Goal: Task Accomplishment & Management: Manage account settings

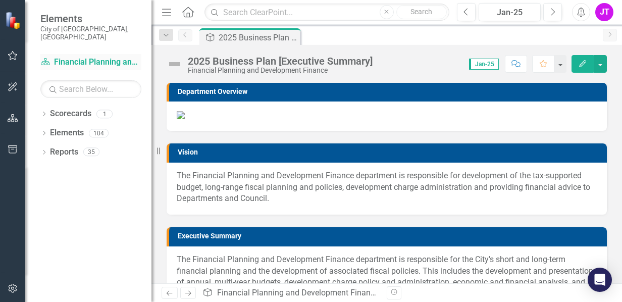
click at [73, 57] on link "Scorecard Financial Planning and Development Finance" at bounding box center [90, 63] width 101 height 12
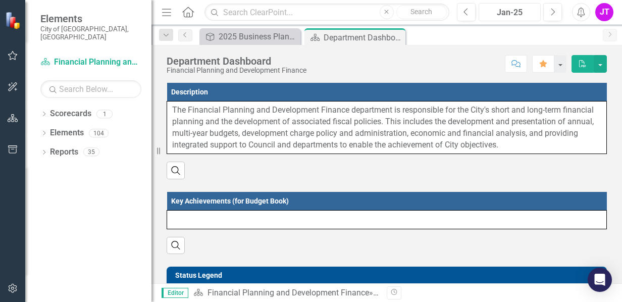
click at [515, 13] on div "Jan-25" at bounding box center [509, 13] width 55 height 12
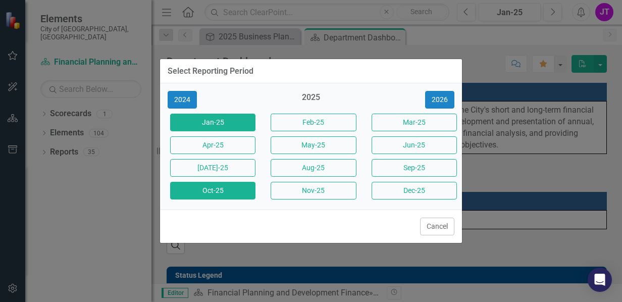
click at [215, 187] on button "Oct-25" at bounding box center [212, 191] width 85 height 18
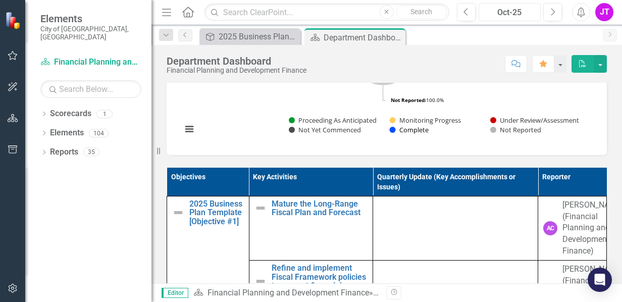
scroll to position [404, 0]
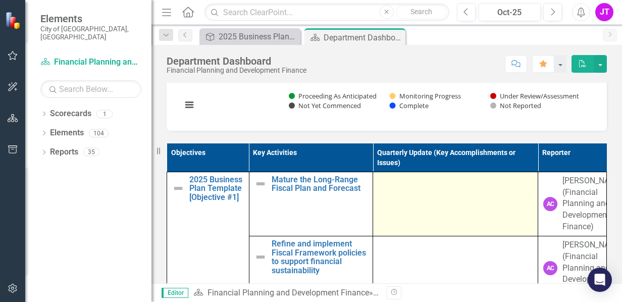
click at [389, 201] on td at bounding box center [455, 204] width 165 height 64
click at [402, 213] on td at bounding box center [455, 204] width 165 height 64
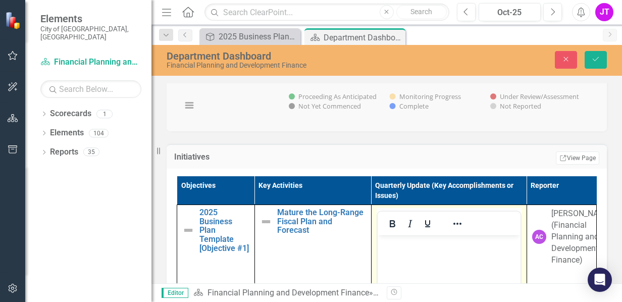
scroll to position [0, 0]
click at [388, 230] on button "Bold" at bounding box center [392, 224] width 17 height 14
click at [418, 245] on p "﻿" at bounding box center [449, 244] width 138 height 12
click at [386, 230] on icon "Bold" at bounding box center [392, 224] width 12 height 12
paste body "Rich Text Area. Press ALT-0 for help."
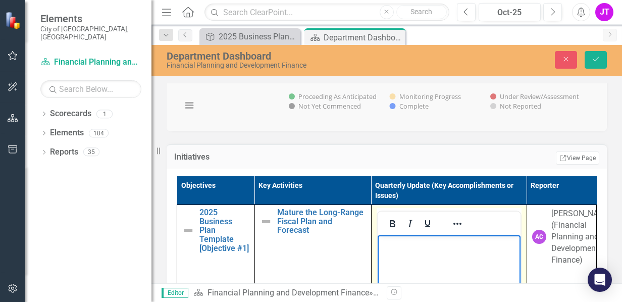
scroll to position [492, 0]
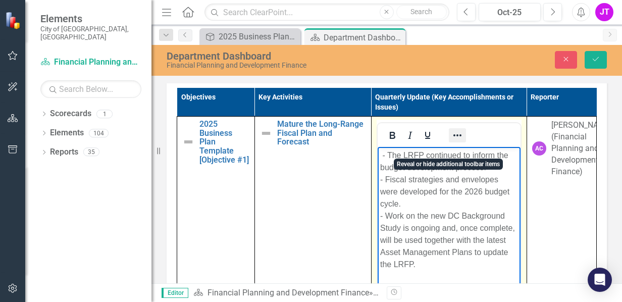
click at [451, 141] on icon "Reveal or hide additional toolbar items" at bounding box center [457, 135] width 12 height 12
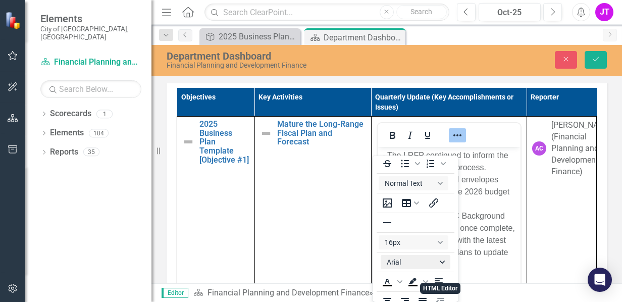
scroll to position [0, 0]
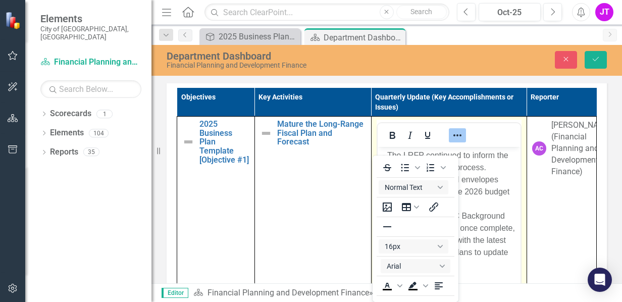
click at [486, 197] on p "﻿ - The LRFP continued to inform the budget development process. - Fiscal strat…" at bounding box center [449, 209] width 138 height 121
click at [477, 144] on div at bounding box center [449, 135] width 143 height 20
click at [482, 199] on p "﻿ - The LRFP continued to inform the budget development process. - Fiscal strat…" at bounding box center [449, 209] width 138 height 121
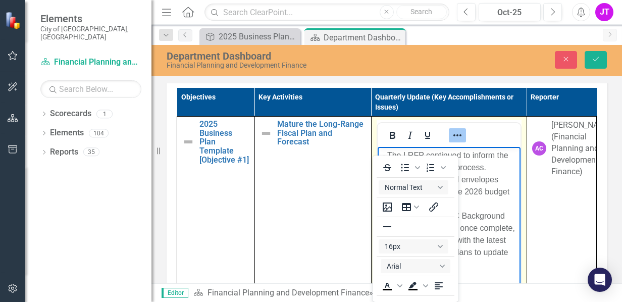
click at [453, 136] on icon "Reveal or hide additional toolbar items" at bounding box center [457, 135] width 8 height 2
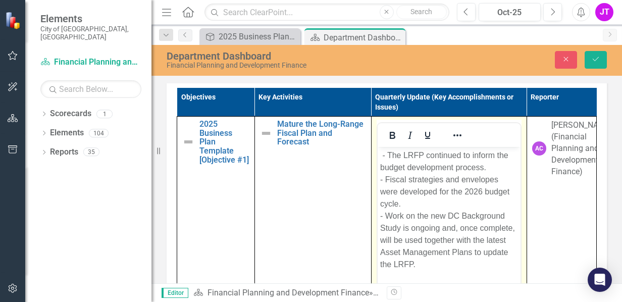
click at [388, 156] on span "﻿ - The LRFP continued to inform the budget development process. - Fiscal strat…" at bounding box center [447, 210] width 135 height 118
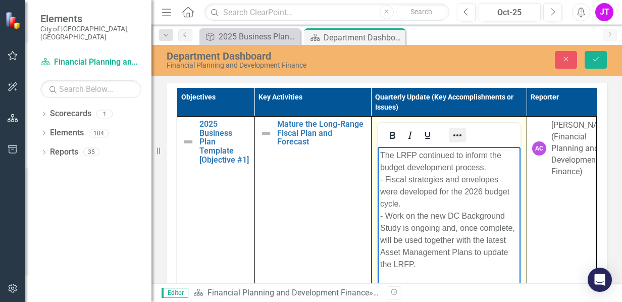
click at [453, 136] on icon "Reveal or hide additional toolbar items" at bounding box center [457, 135] width 8 height 2
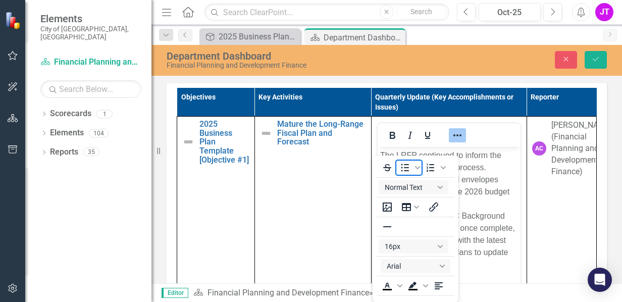
click at [402, 167] on icon "Bullet list" at bounding box center [405, 168] width 8 height 8
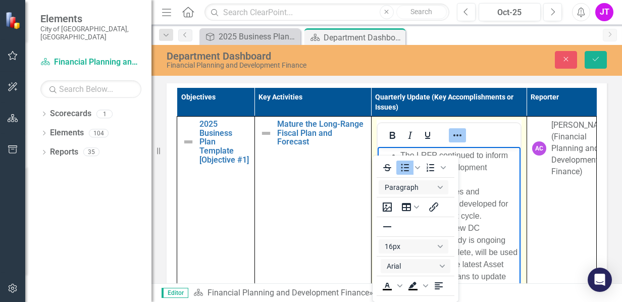
click at [451, 141] on icon "Reveal or hide additional toolbar items" at bounding box center [457, 135] width 12 height 12
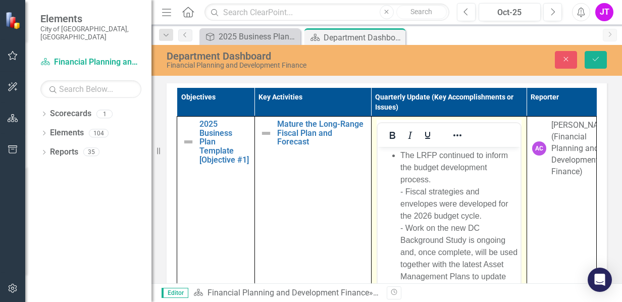
click at [408, 191] on span "﻿ The LRFP continued to inform the budget development process. - Fiscal strateg…" at bounding box center [458, 222] width 117 height 142
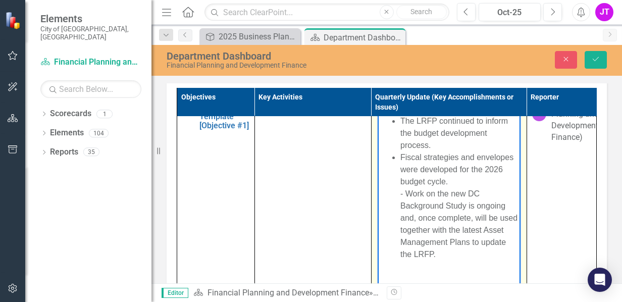
scroll to position [50, 0]
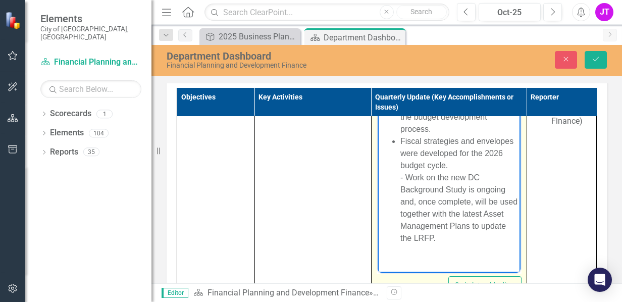
click at [407, 180] on span "Fiscal strategies and envelopes were developed for the 2026 budget cycle. - Wor…" at bounding box center [458, 189] width 117 height 105
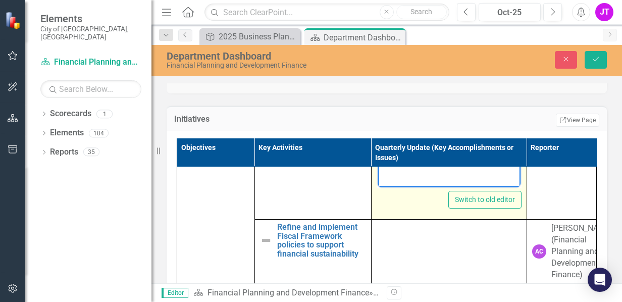
scroll to position [202, 0]
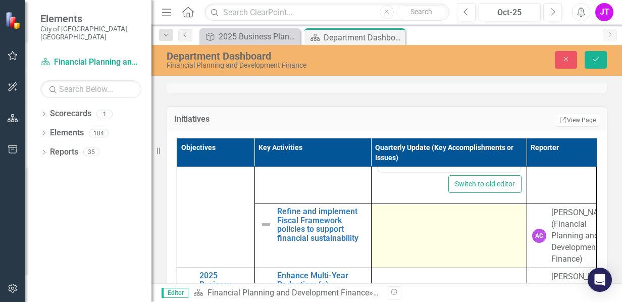
click at [435, 236] on td at bounding box center [448, 236] width 155 height 64
click at [424, 239] on td at bounding box center [448, 236] width 155 height 64
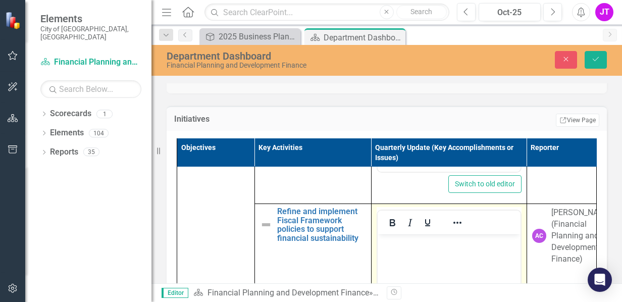
scroll to position [0, 0]
click at [389, 245] on p "Rich Text Area. Press ALT-0 for help." at bounding box center [449, 243] width 138 height 12
paste body "Rich Text Area. Press ALT-0 for help."
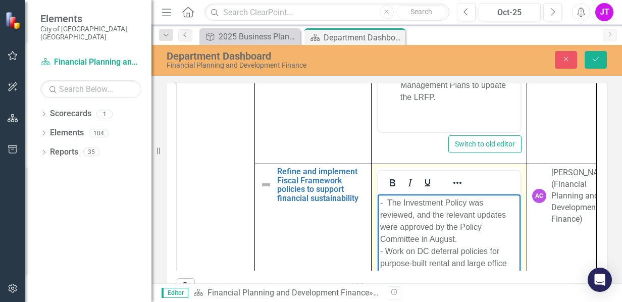
click at [390, 205] on p "- The Investment Policy was reviewed, and the relevant updates were approved by…" at bounding box center [449, 239] width 138 height 85
click at [451, 189] on icon "Reveal or hide additional toolbar items" at bounding box center [457, 183] width 12 height 12
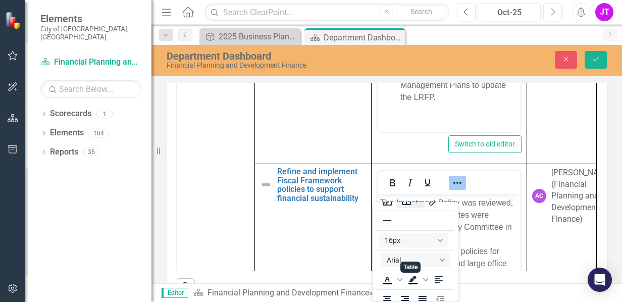
scroll to position [0, 0]
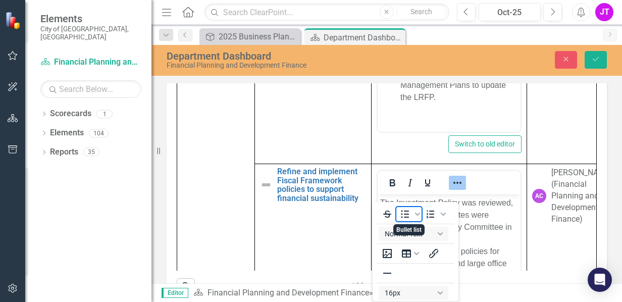
click at [406, 214] on icon "Bullet list" at bounding box center [405, 214] width 8 height 8
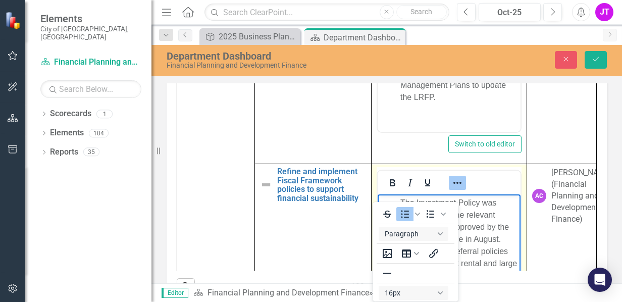
click at [451, 189] on icon "Reveal or hide additional toolbar items" at bounding box center [457, 183] width 12 height 12
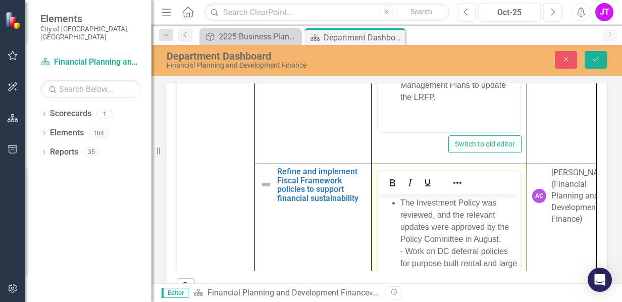
click at [407, 252] on li "The Investment Policy was reviewed, and the relevant updates were approved by t…" at bounding box center [459, 245] width 118 height 97
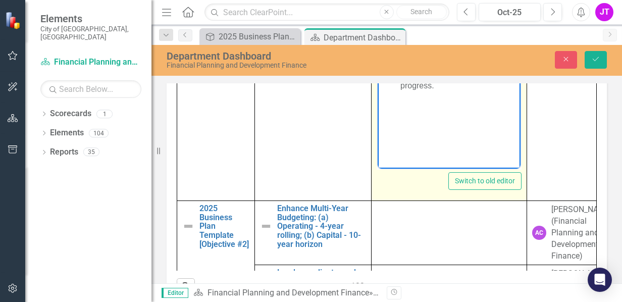
scroll to position [400, 0]
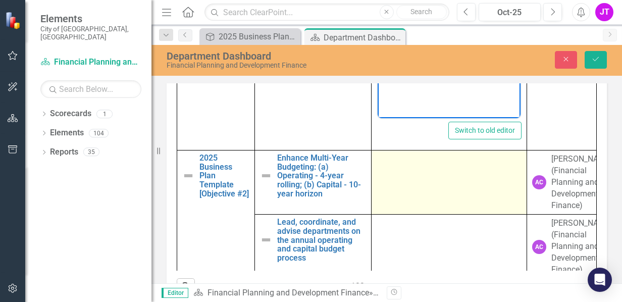
click at [433, 195] on td at bounding box center [448, 182] width 155 height 64
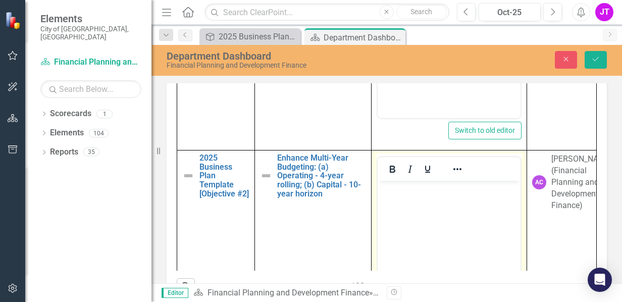
scroll to position [0, 0]
click at [413, 215] on body "Rich Text Area. Press ALT-0 for help." at bounding box center [448, 256] width 143 height 151
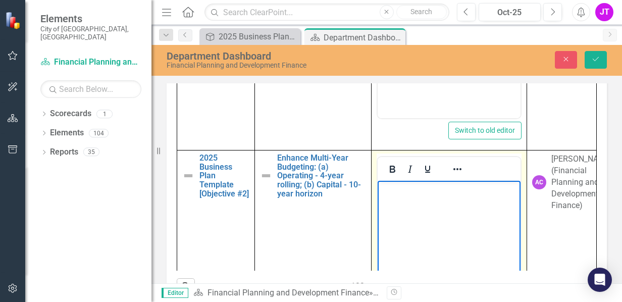
paste body "Rich Text Area. Press ALT-0 for help."
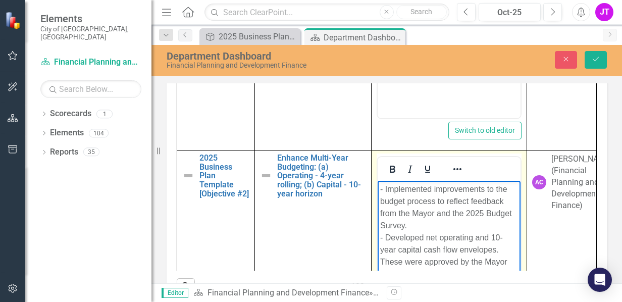
scroll to position [434, 0]
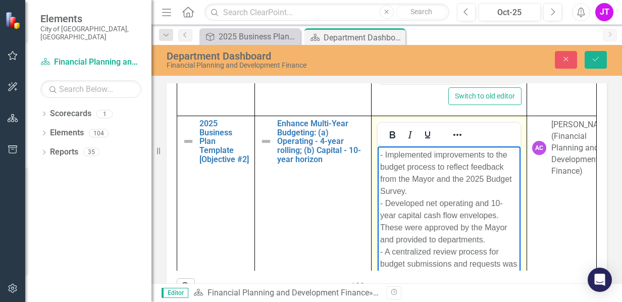
click at [387, 154] on p "- Implemented improvements to the budget process to reflect feedback from the M…" at bounding box center [449, 215] width 138 height 133
click at [451, 141] on icon "Reveal or hide additional toolbar items" at bounding box center [457, 135] width 12 height 12
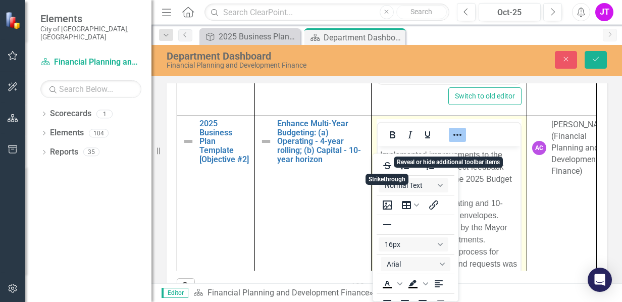
scroll to position [2, 0]
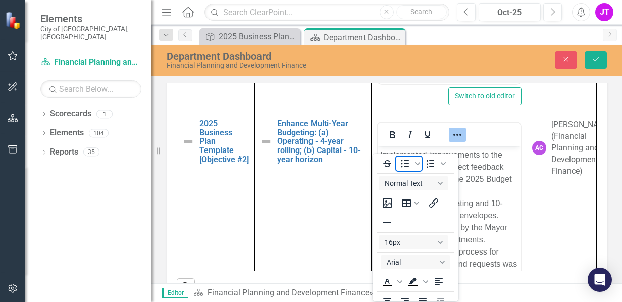
click at [402, 163] on icon "Bullet list" at bounding box center [405, 164] width 8 height 8
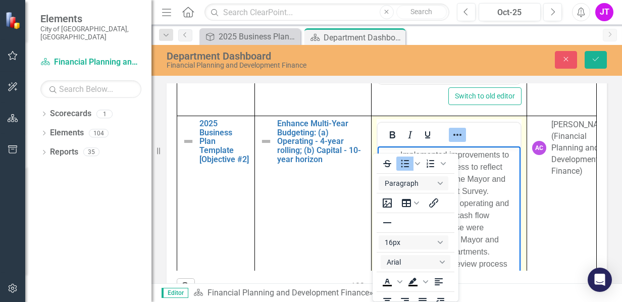
click at [451, 141] on icon "Reveal or hide additional toolbar items" at bounding box center [457, 135] width 12 height 12
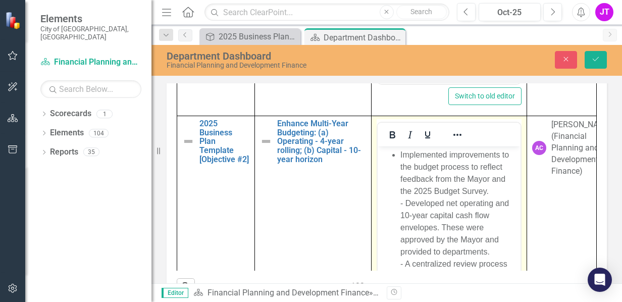
click at [408, 204] on li "Implemented improvements to the budget process to reflect feedback from the May…" at bounding box center [459, 221] width 118 height 145
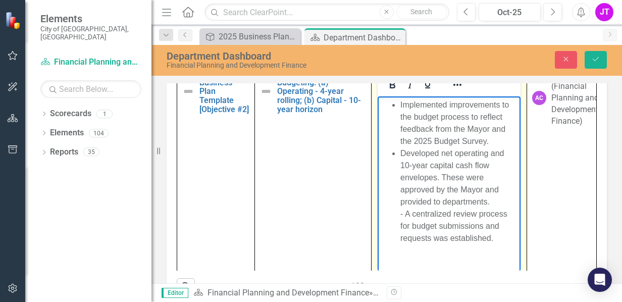
scroll to position [535, 0]
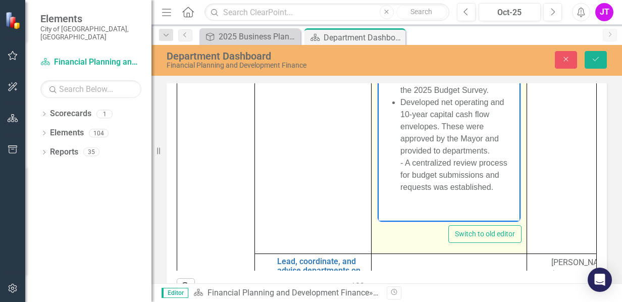
click at [406, 164] on li "Developed net operating and 10-year capital cash flow envelopes. These were app…" at bounding box center [459, 144] width 118 height 97
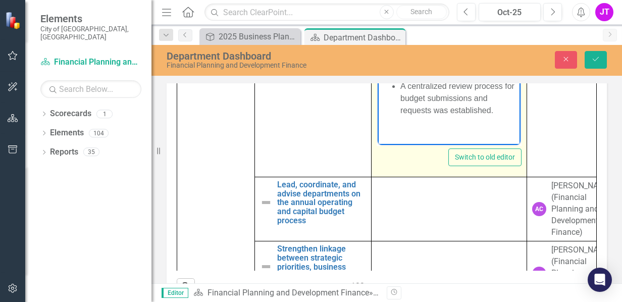
scroll to position [636, 0]
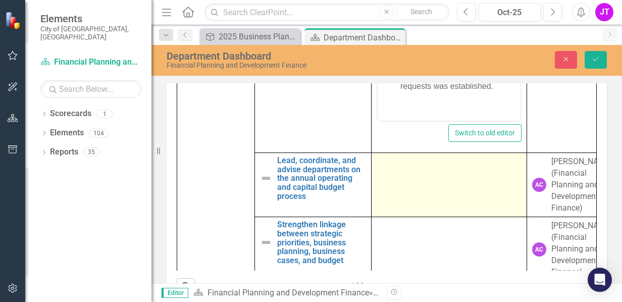
click at [412, 187] on td at bounding box center [448, 185] width 155 height 64
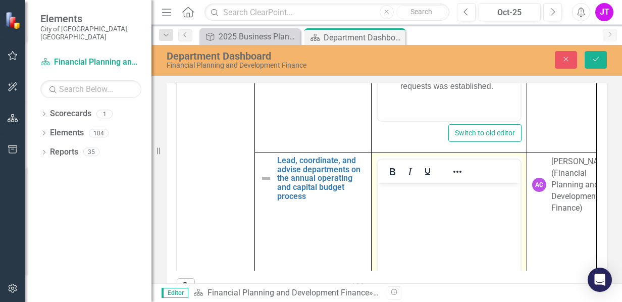
scroll to position [0, 0]
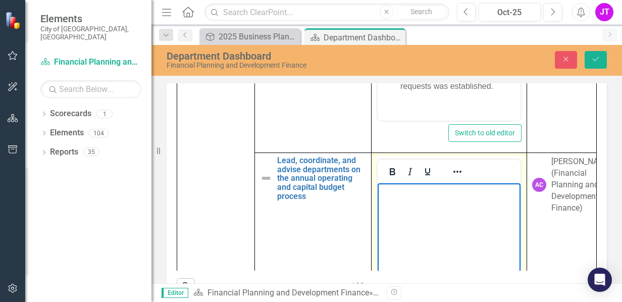
click at [419, 205] on body "Rich Text Area. Press ALT-0 for help." at bounding box center [448, 258] width 143 height 151
paste body "Rich Text Area. Press ALT-0 for help."
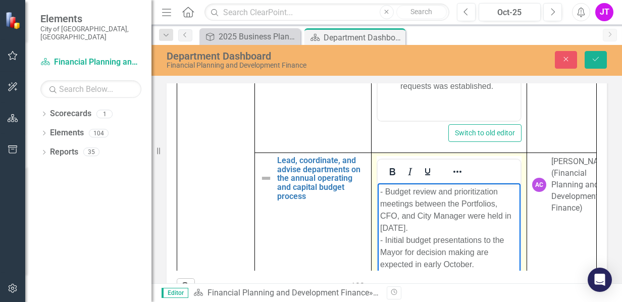
click at [387, 193] on p "- Budget review and prioritization meetings between the Portfolios, CFO, and Ci…" at bounding box center [449, 228] width 138 height 85
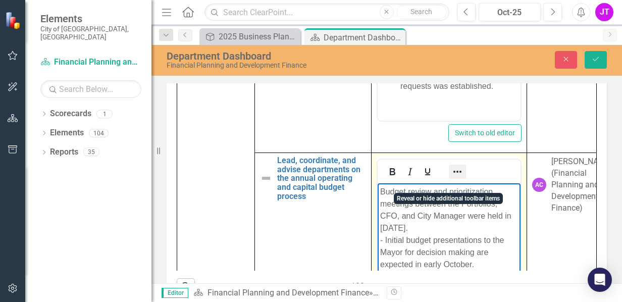
click at [451, 178] on icon "Reveal or hide additional toolbar items" at bounding box center [457, 172] width 12 height 12
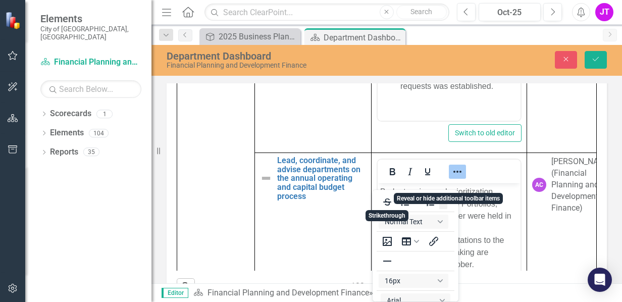
scroll to position [2, 0]
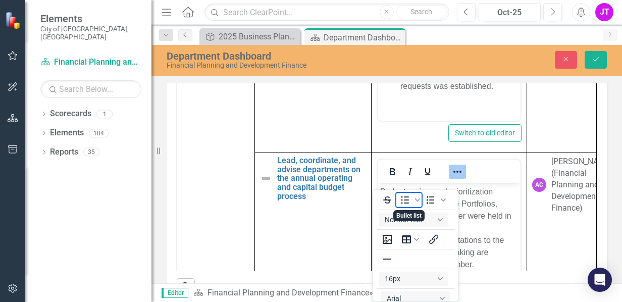
click at [406, 202] on icon "Bullet list" at bounding box center [405, 200] width 12 height 12
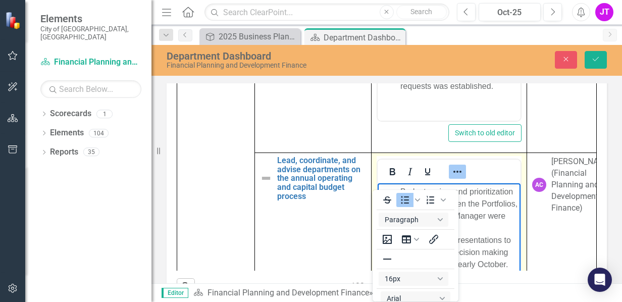
click at [485, 232] on li "Budget review and prioritization meetings between the Portfolios, CFO, and City…" at bounding box center [459, 228] width 118 height 85
click at [451, 177] on icon "Reveal or hide additional toolbar items" at bounding box center [457, 172] width 12 height 12
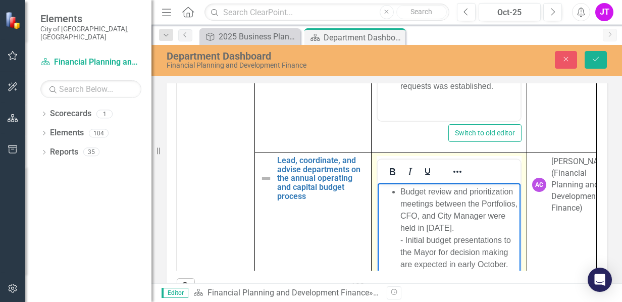
click at [406, 253] on li "Budget review and prioritization meetings between the Portfolios, CFO, and City…" at bounding box center [459, 228] width 118 height 85
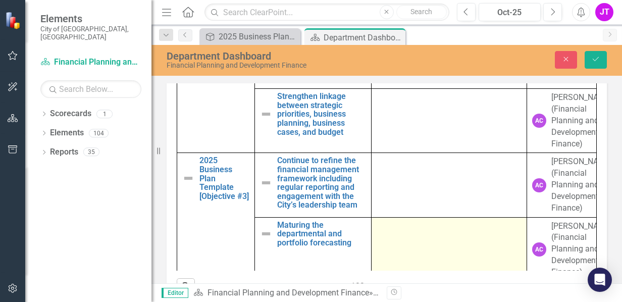
scroll to position [888, 0]
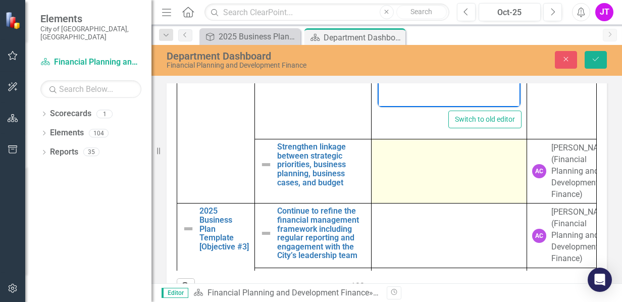
click at [429, 195] on td at bounding box center [448, 171] width 155 height 64
click at [417, 194] on td at bounding box center [448, 171] width 155 height 64
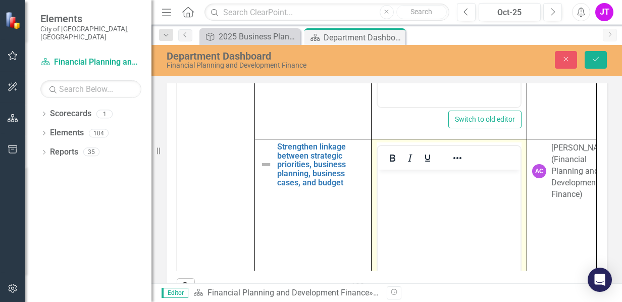
scroll to position [0, 0]
click at [423, 201] on body "Rich Text Area. Press ALT-0 for help." at bounding box center [448, 245] width 143 height 151
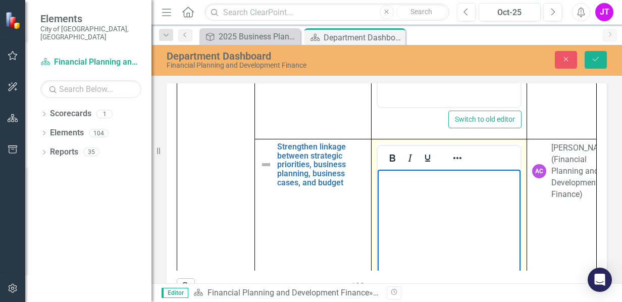
paste body "Rich Text Area. Press ALT-0 for help."
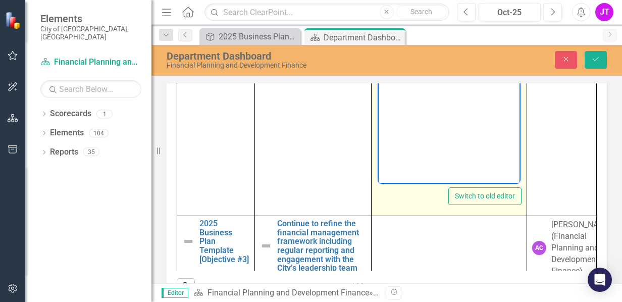
scroll to position [1090, 0]
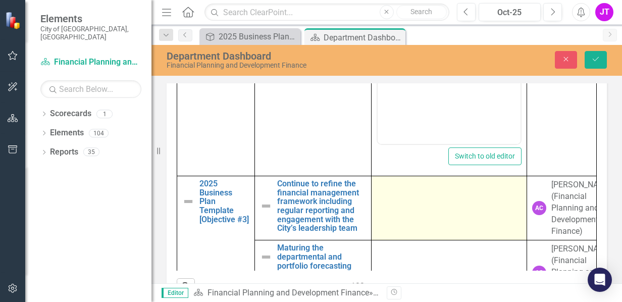
click at [414, 218] on td at bounding box center [448, 208] width 155 height 64
click at [409, 221] on td at bounding box center [448, 208] width 155 height 64
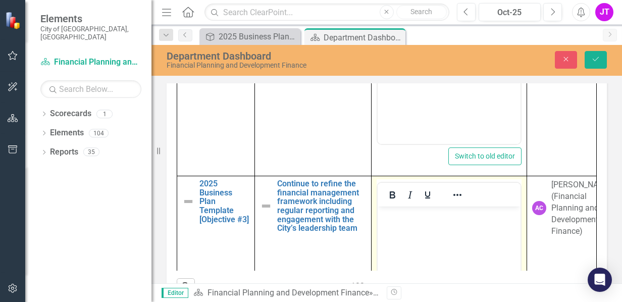
scroll to position [0, 0]
click at [438, 234] on body "Rich Text Area. Press ALT-0 for help." at bounding box center [448, 281] width 143 height 151
paste body "Rich Text Area. Press ALT-0 for help."
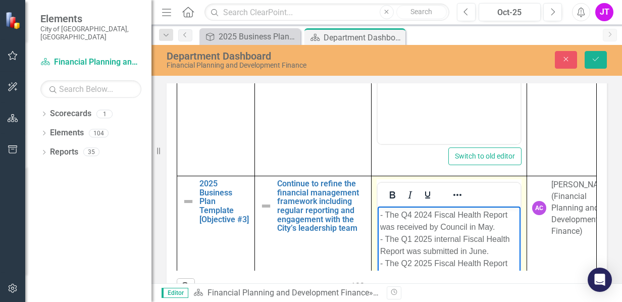
click at [388, 216] on p "- The Q4 2024 Fiscal Health Report was received by Council in May. - The Q1 202…" at bounding box center [449, 251] width 138 height 85
click at [451, 201] on icon "Reveal or hide additional toolbar items" at bounding box center [457, 195] width 12 height 12
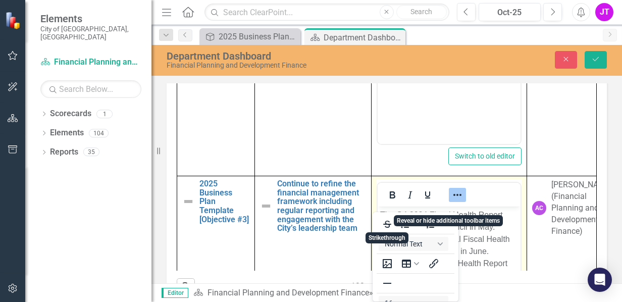
scroll to position [2, 0]
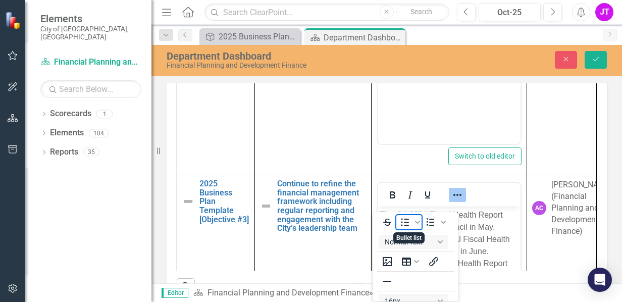
click at [405, 224] on icon "Bullet list" at bounding box center [405, 222] width 12 height 12
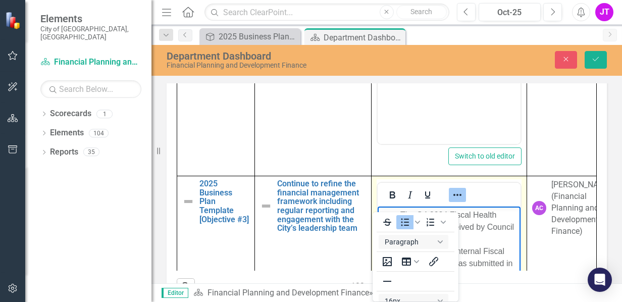
click at [455, 201] on icon "Reveal or hide additional toolbar items" at bounding box center [457, 195] width 12 height 12
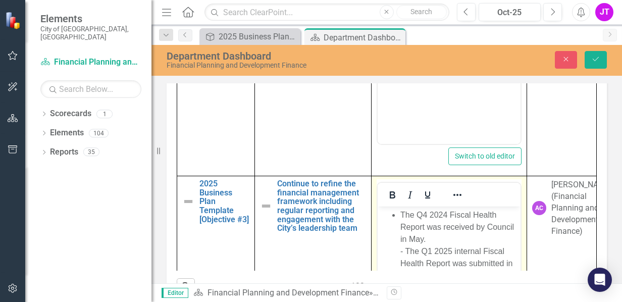
click at [407, 252] on li "The Q4 2024 Fiscal Health Report was received by Council in May. - The Q1 2025 …" at bounding box center [459, 263] width 118 height 109
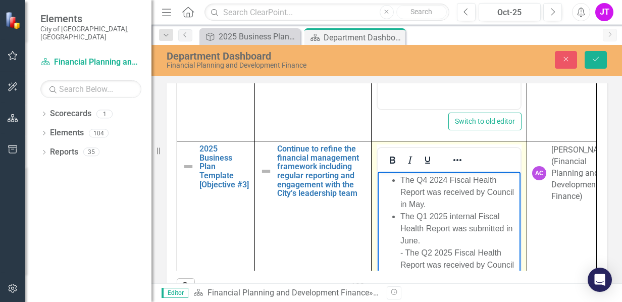
scroll to position [1141, 0]
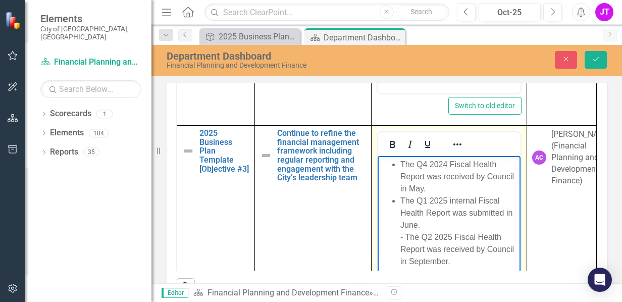
click at [408, 240] on li "The Q1 2025 internal Fiscal Health Report was submitted in June. - The Q2 2025 …" at bounding box center [459, 231] width 118 height 73
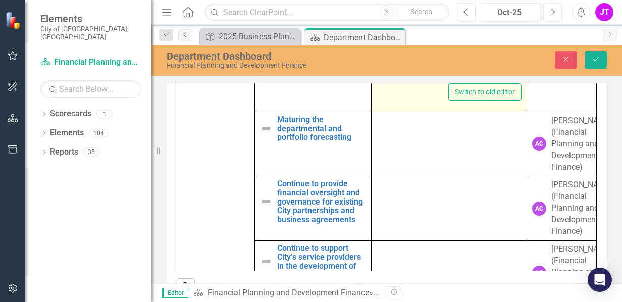
scroll to position [1393, 0]
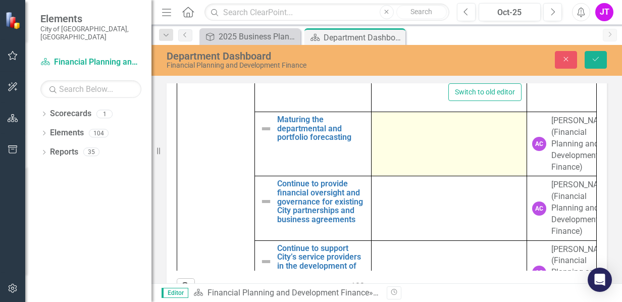
click at [412, 154] on td at bounding box center [448, 144] width 155 height 64
click at [417, 163] on td at bounding box center [448, 144] width 155 height 64
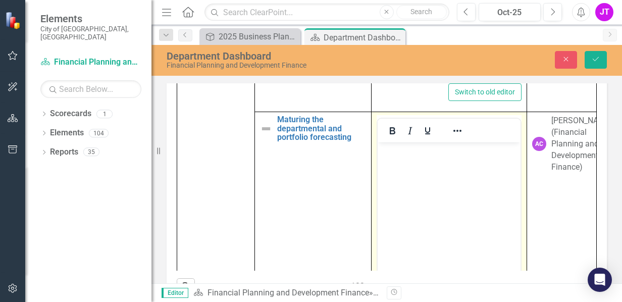
scroll to position [0, 0]
click at [418, 187] on body "Rich Text Area. Press ALT-0 for help." at bounding box center [448, 217] width 143 height 151
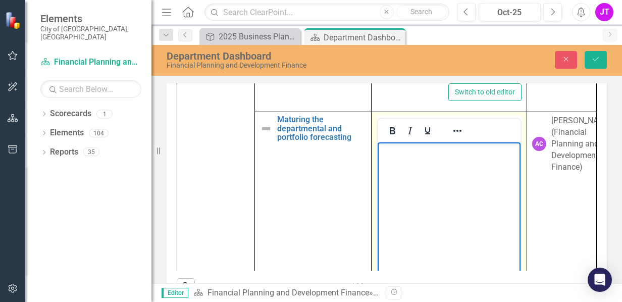
paste body "Rich Text Area. Press ALT-0 for help."
drag, startPoint x: 427, startPoint y: 151, endPoint x: 439, endPoint y: 152, distance: 11.1
click at [439, 152] on p "Forecasts to year end commenced in July ." at bounding box center [449, 157] width 138 height 24
click at [426, 150] on p "Forecasts to year end commenced in July ." at bounding box center [449, 157] width 138 height 24
click at [426, 149] on p "Forecasts to [DATE] year end commenced in July ." at bounding box center [449, 157] width 138 height 24
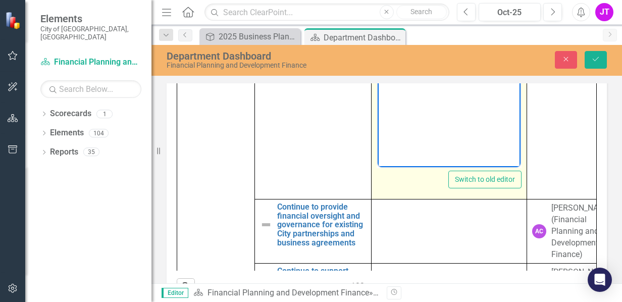
scroll to position [1595, 0]
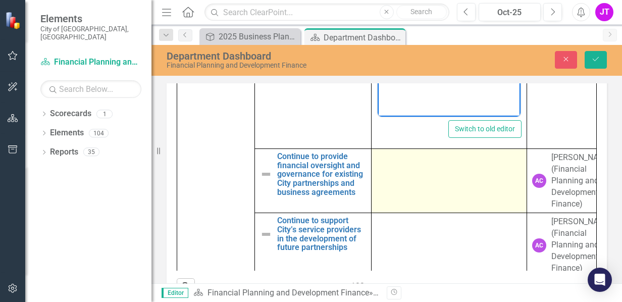
click at [422, 182] on td at bounding box center [448, 181] width 155 height 64
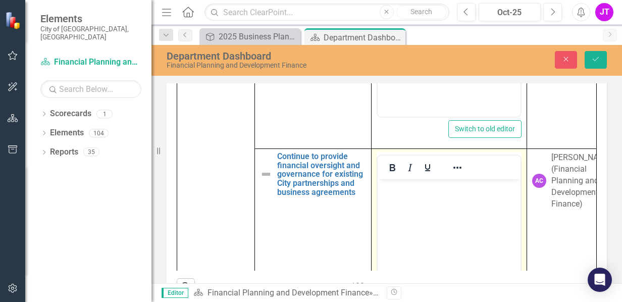
scroll to position [0, 0]
click at [408, 219] on body "Rich Text Area. Press ALT-0 for help." at bounding box center [448, 254] width 143 height 151
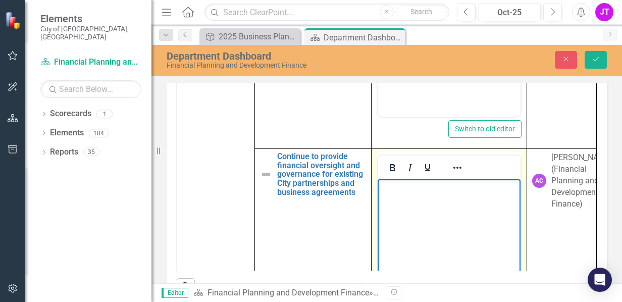
paste body "Rich Text Area. Press ALT-0 for help."
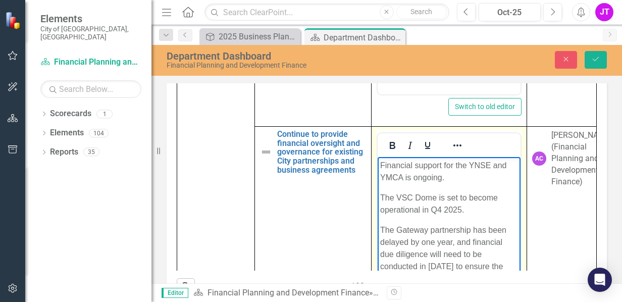
click at [379, 164] on body "Financial support for the YNSE and YMCA is ongoing. The VSC Dome is set to beco…" at bounding box center [448, 232] width 143 height 151
click at [451, 151] on icon "Reveal or hide additional toolbar items" at bounding box center [457, 145] width 12 height 12
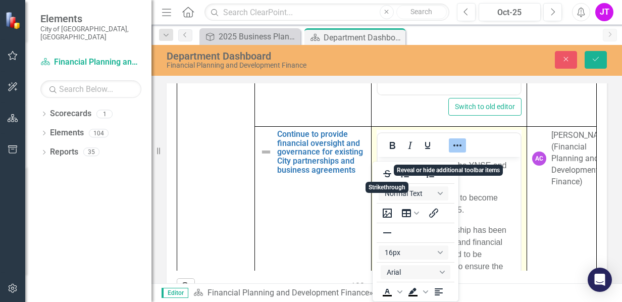
scroll to position [2, 0]
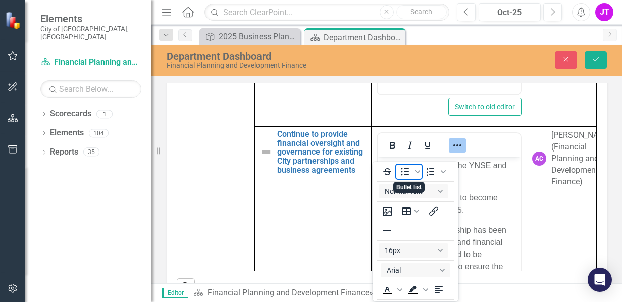
click at [407, 173] on icon "Bullet list" at bounding box center [405, 172] width 12 height 12
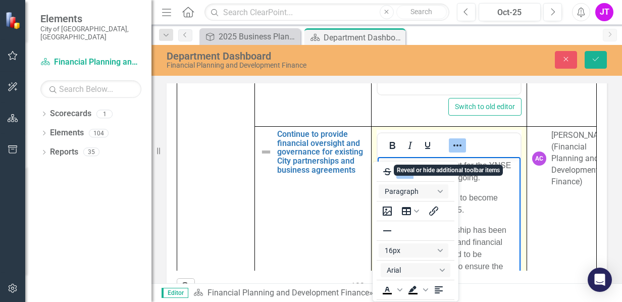
click at [451, 151] on icon "Reveal or hide additional toolbar items" at bounding box center [457, 145] width 12 height 12
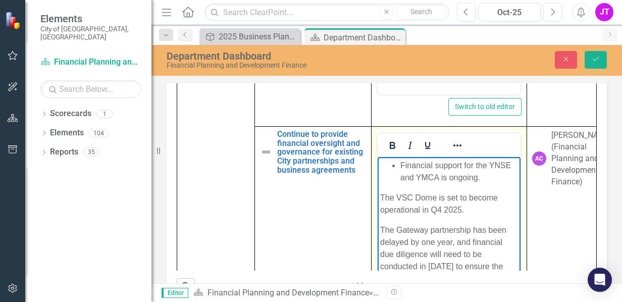
click at [381, 198] on p "The VSC Dome is set to become operational in Q4 2025." at bounding box center [449, 204] width 138 height 24
click at [453, 146] on icon "Reveal or hide additional toolbar items" at bounding box center [457, 145] width 8 height 2
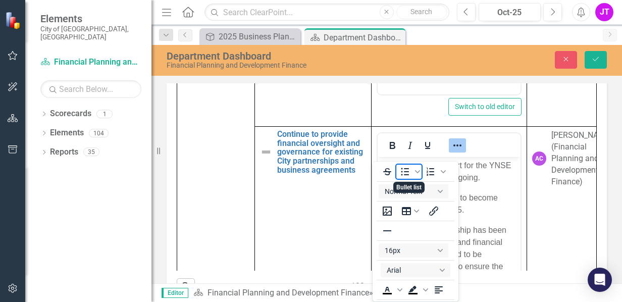
click at [408, 174] on icon "Bullet list" at bounding box center [405, 172] width 12 height 12
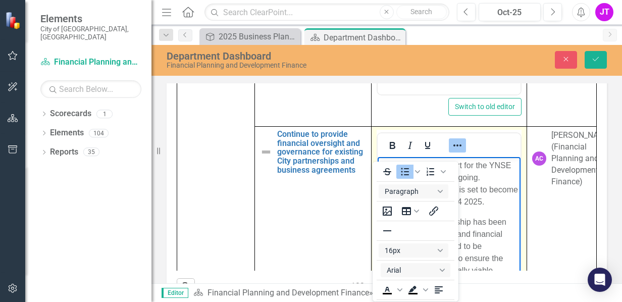
click at [453, 151] on icon "Reveal or hide additional toolbar items" at bounding box center [457, 145] width 12 height 12
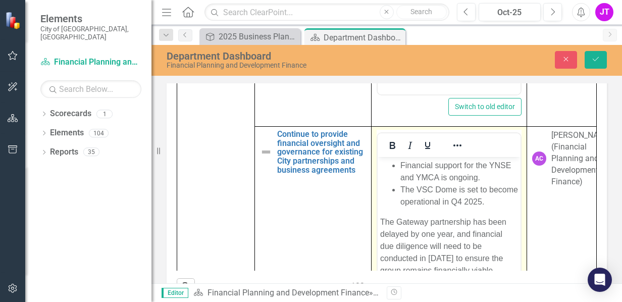
click at [380, 236] on p "The Gateway partnership has been delayed by one year, and financial due diligen…" at bounding box center [449, 246] width 138 height 61
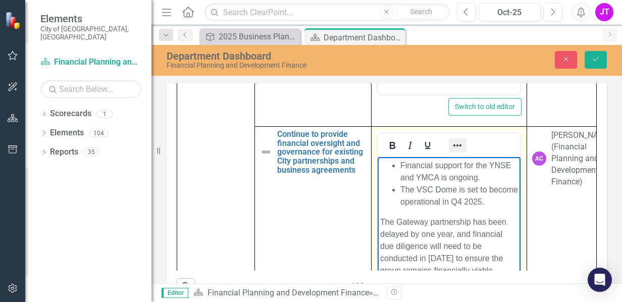
click at [451, 151] on icon "Reveal or hide additional toolbar items" at bounding box center [457, 145] width 12 height 12
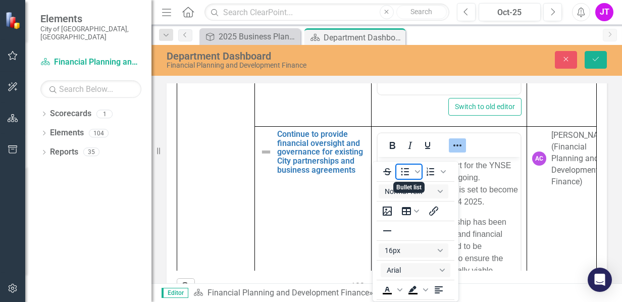
click at [409, 173] on icon "Bullet list" at bounding box center [405, 172] width 12 height 12
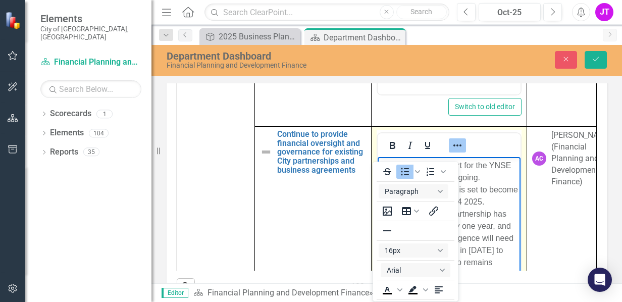
click at [453, 151] on icon "Reveal or hide additional toolbar items" at bounding box center [457, 145] width 12 height 12
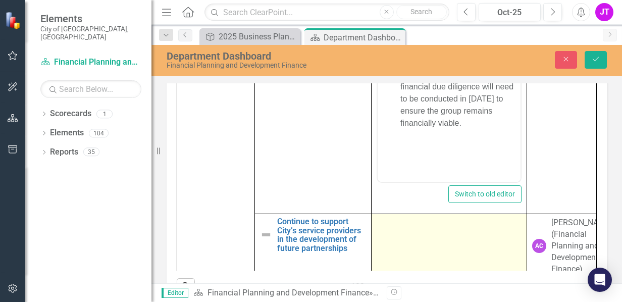
scroll to position [1819, 0]
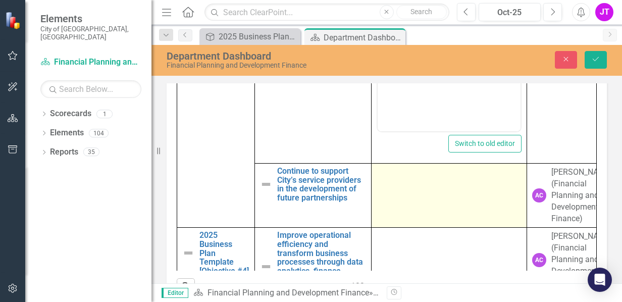
click at [404, 208] on td at bounding box center [448, 196] width 155 height 64
click at [405, 207] on td at bounding box center [448, 196] width 155 height 64
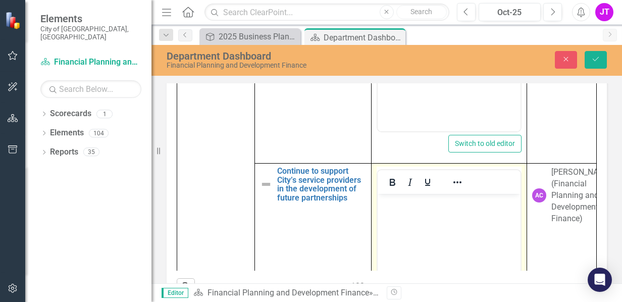
scroll to position [0, 0]
click at [405, 202] on p "Rich Text Area. Press ALT-0 for help." at bounding box center [449, 202] width 138 height 12
paste body "Rich Text Area. Press ALT-0 for help."
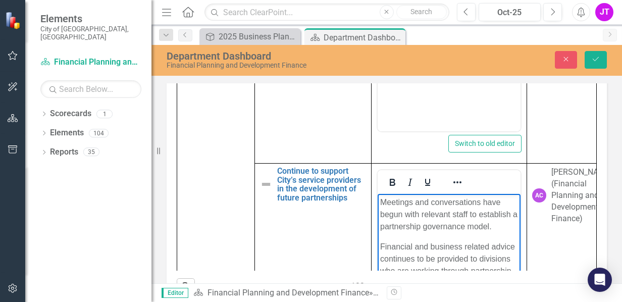
click at [380, 201] on p "Meetings and conversations have begun with relevant staff to establish a partne…" at bounding box center [449, 214] width 138 height 36
click at [453, 183] on icon "Reveal or hide additional toolbar items" at bounding box center [457, 182] width 8 height 2
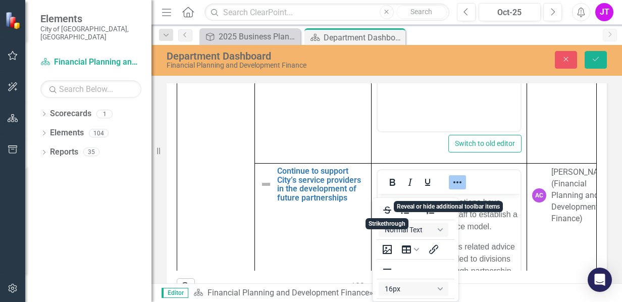
scroll to position [2, 0]
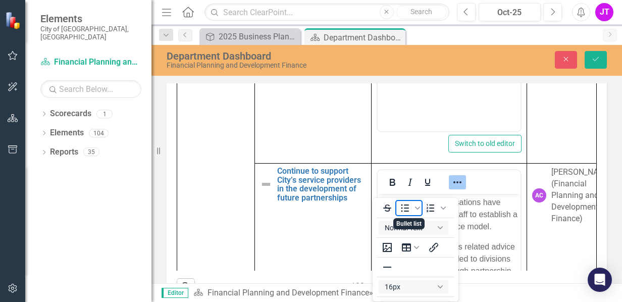
click at [408, 206] on icon "Bullet list" at bounding box center [405, 208] width 12 height 12
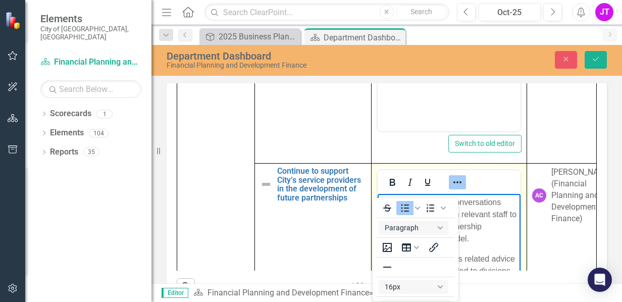
click at [451, 188] on icon "Reveal or hide additional toolbar items" at bounding box center [457, 182] width 12 height 12
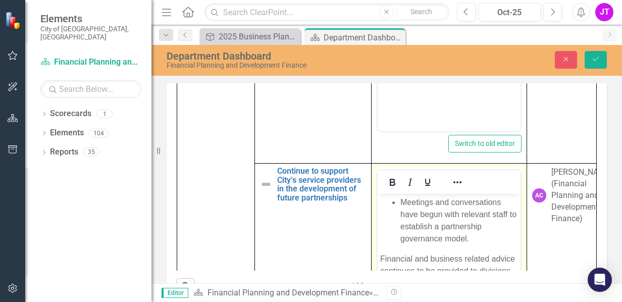
click at [380, 259] on p "Financial and business related advice continues to be provided to divisions who…" at bounding box center [449, 277] width 138 height 48
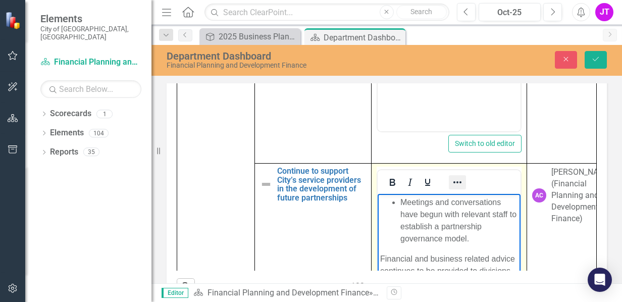
click at [451, 188] on icon "Reveal or hide additional toolbar items" at bounding box center [457, 182] width 12 height 12
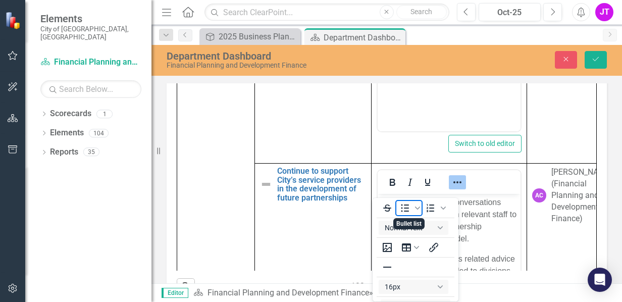
click at [407, 209] on icon "Bullet list" at bounding box center [405, 208] width 12 height 12
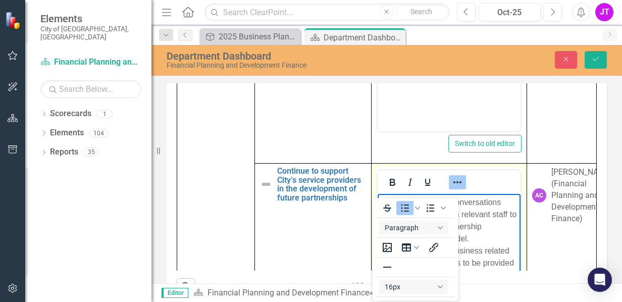
click at [451, 188] on icon "Reveal or hide additional toolbar items" at bounding box center [457, 182] width 12 height 12
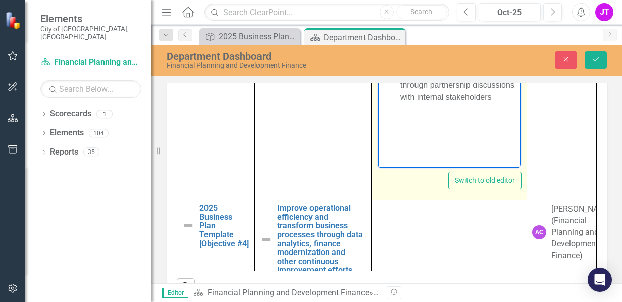
scroll to position [2071, 0]
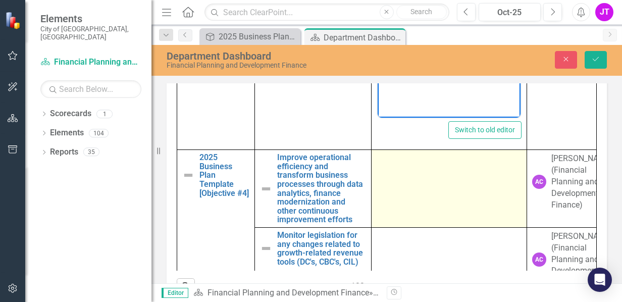
click at [395, 187] on td at bounding box center [448, 189] width 155 height 78
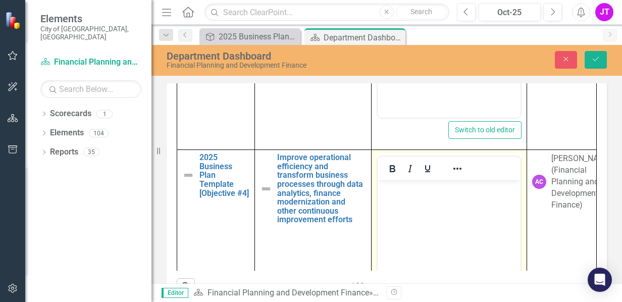
scroll to position [0, 0]
click at [409, 202] on body "Rich Text Area. Press ALT-0 for help." at bounding box center [448, 255] width 143 height 151
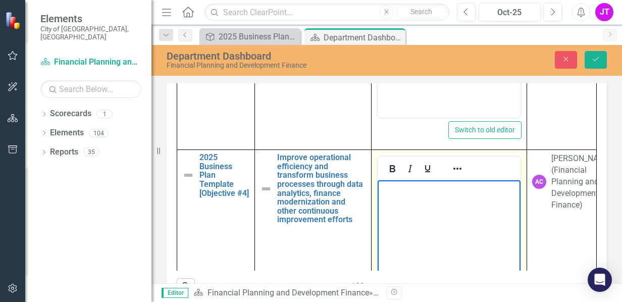
paste body "Rich Text Area. Press ALT-0 for help."
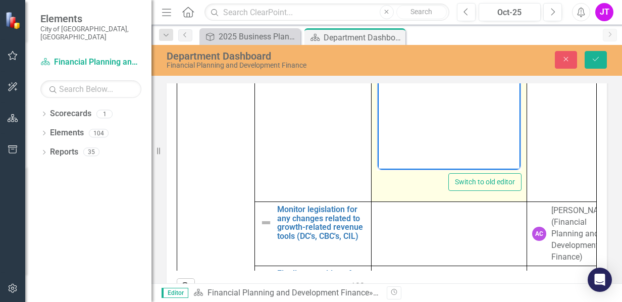
scroll to position [2273, 0]
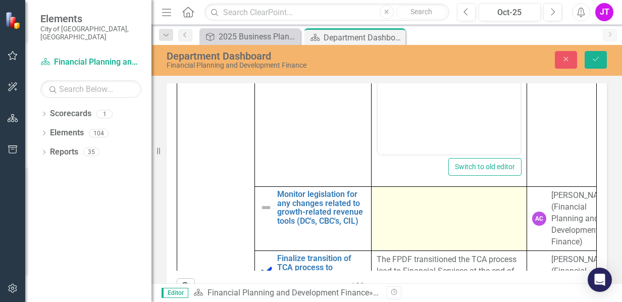
click at [427, 231] on td at bounding box center [448, 219] width 155 height 64
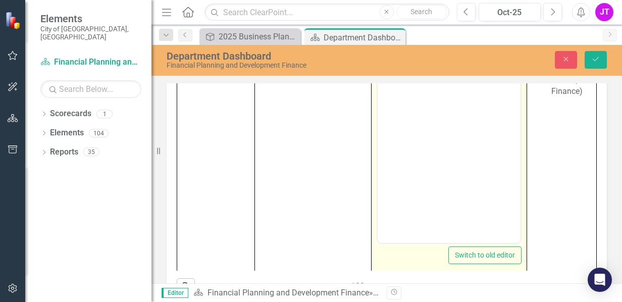
scroll to position [2425, 0]
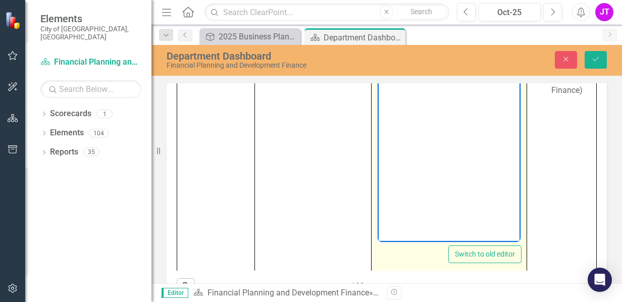
click at [411, 158] on body "Rich Text Area. Press ALT-0 for help." at bounding box center [448, 141] width 143 height 151
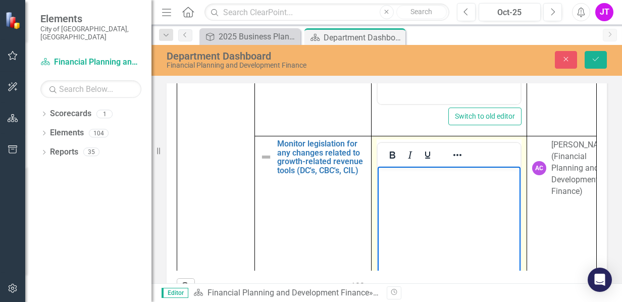
paste body "Rich Text Area. Press ALT-0 for help."
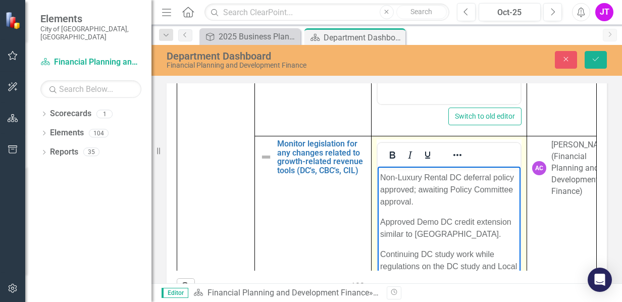
scroll to position [2391, 0]
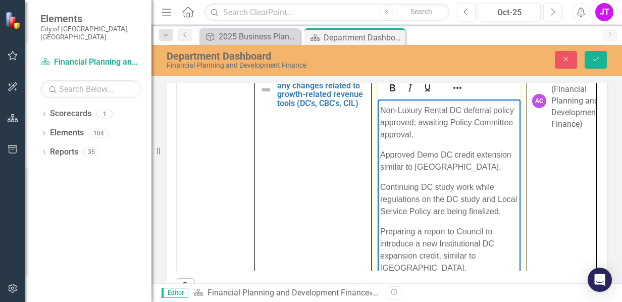
click at [380, 111] on p "Non-Luxury Rental DC deferral policy approved; awaiting Policy Committee approv…" at bounding box center [449, 122] width 138 height 36
click at [449, 95] on button "Reveal or hide additional toolbar items" at bounding box center [457, 88] width 17 height 14
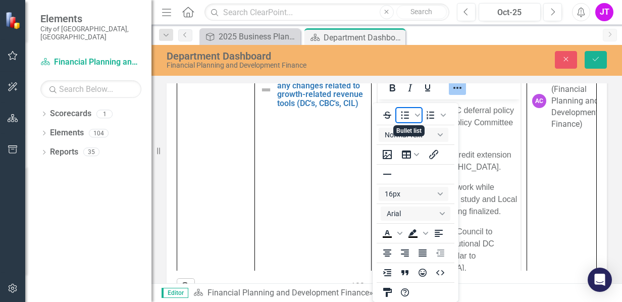
click at [408, 116] on icon "Bullet list" at bounding box center [405, 115] width 12 height 12
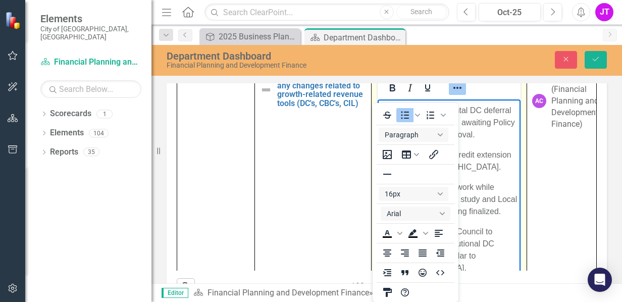
click at [451, 94] on icon "Reveal or hide additional toolbar items" at bounding box center [457, 88] width 12 height 12
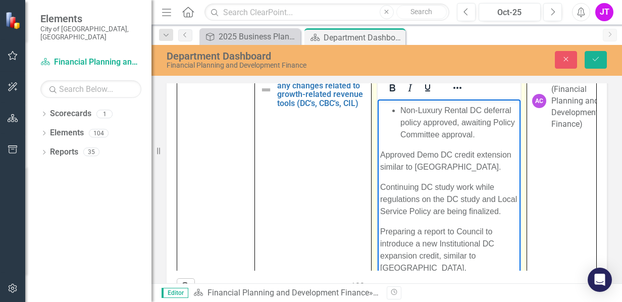
click at [381, 166] on p "Approved Demo DC credit extension similar to [GEOGRAPHIC_DATA]." at bounding box center [449, 161] width 138 height 24
click at [451, 94] on icon "Reveal or hide additional toolbar items" at bounding box center [457, 88] width 12 height 12
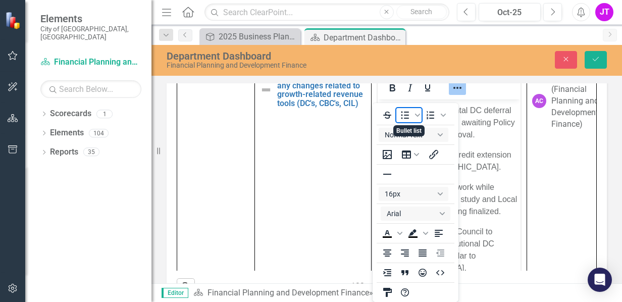
click at [408, 116] on icon "Bullet list" at bounding box center [405, 115] width 12 height 12
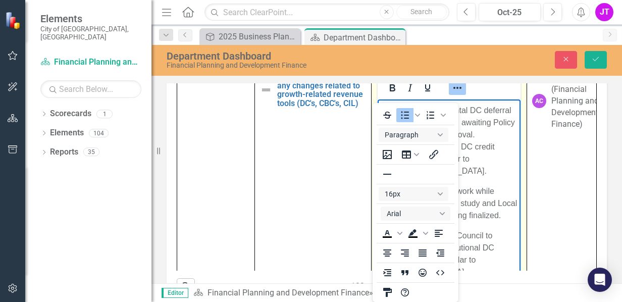
click at [451, 94] on icon "Reveal or hide additional toolbar items" at bounding box center [457, 88] width 12 height 12
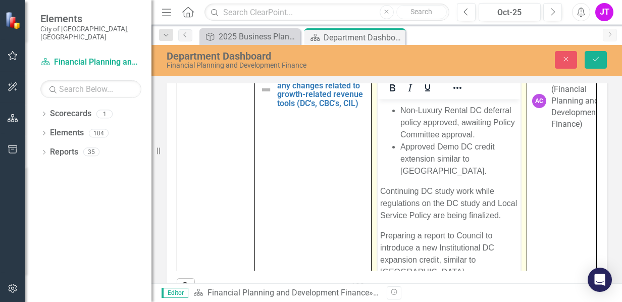
click at [379, 202] on body "Awaiting provincial regulations on deferred DC collections, anticipated in Q3/Q…" at bounding box center [448, 173] width 143 height 231
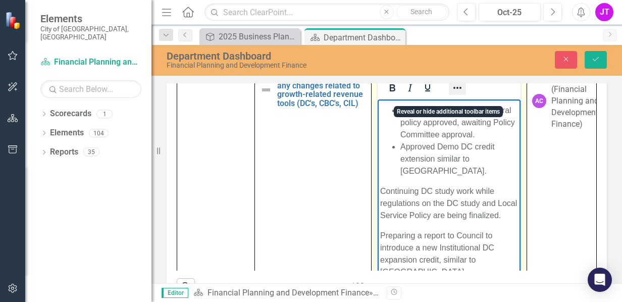
click at [458, 95] on button "Reveal or hide additional toolbar items" at bounding box center [457, 88] width 17 height 14
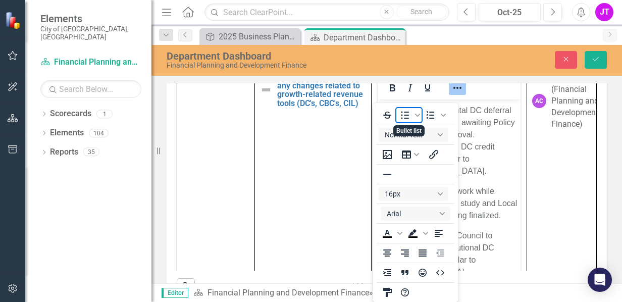
click at [408, 114] on icon "Bullet list" at bounding box center [405, 115] width 12 height 12
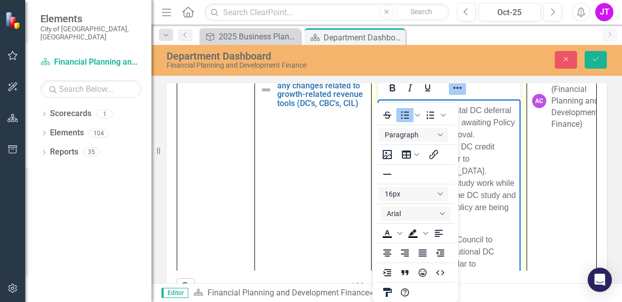
click at [451, 94] on icon "Reveal or hide additional toolbar items" at bounding box center [457, 88] width 12 height 12
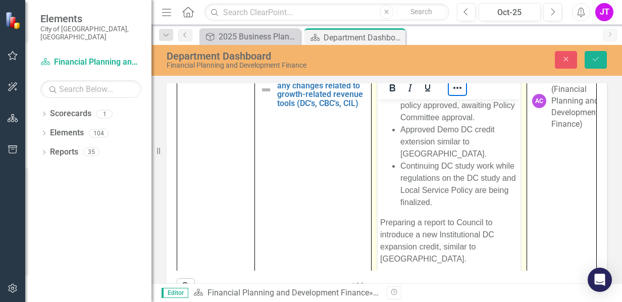
scroll to position [71, 0]
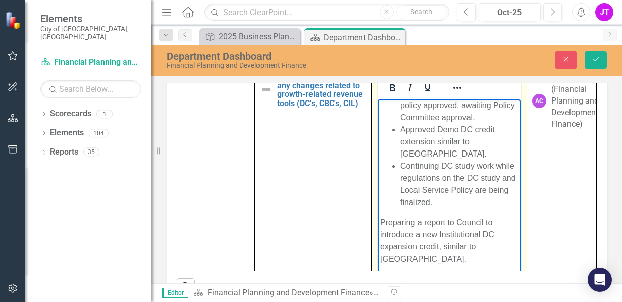
click at [380, 222] on p "Preparing a report to Council to introduce a new Institutional DC expansion cre…" at bounding box center [449, 241] width 138 height 48
click at [451, 94] on icon "Reveal or hide additional toolbar items" at bounding box center [457, 88] width 12 height 12
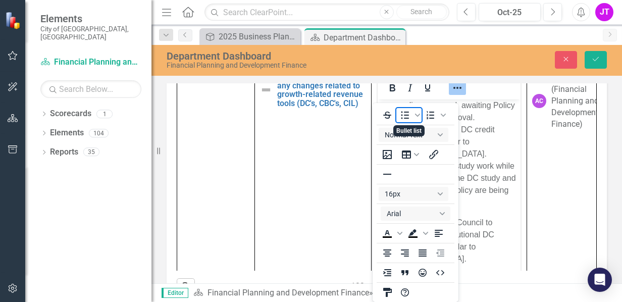
click at [410, 118] on icon "Bullet list" at bounding box center [405, 115] width 12 height 12
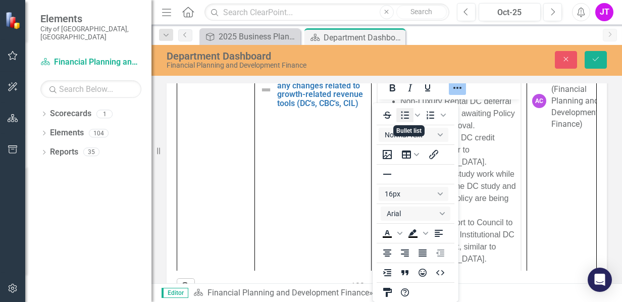
scroll to position [63, 0]
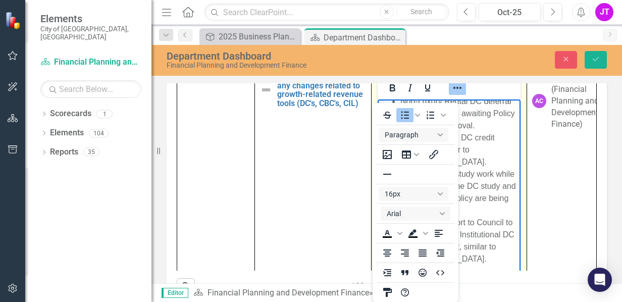
click at [453, 89] on icon "Reveal or hide additional toolbar items" at bounding box center [457, 88] width 8 height 2
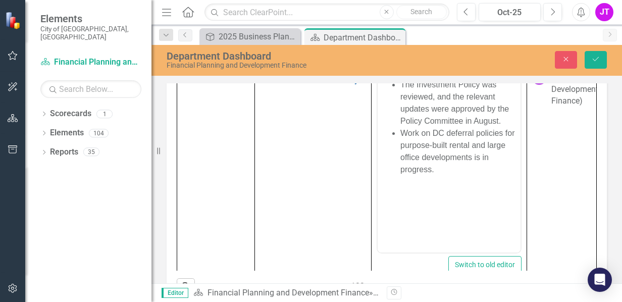
scroll to position [0, 0]
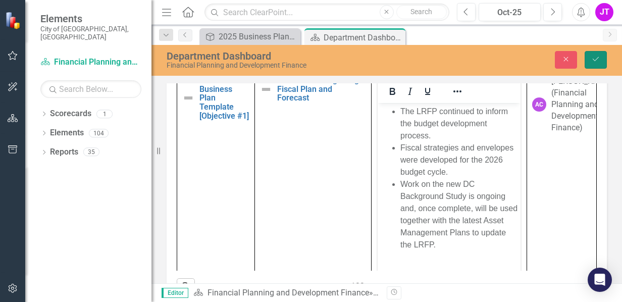
click at [593, 64] on button "Save" at bounding box center [595, 60] width 22 height 18
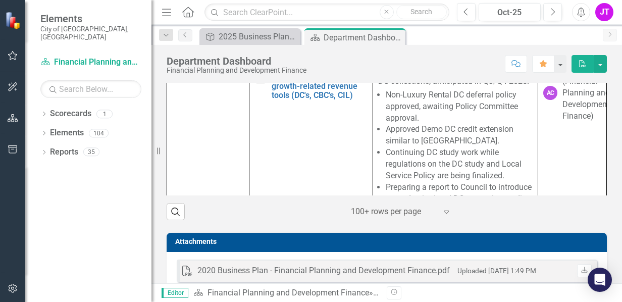
scroll to position [858, 0]
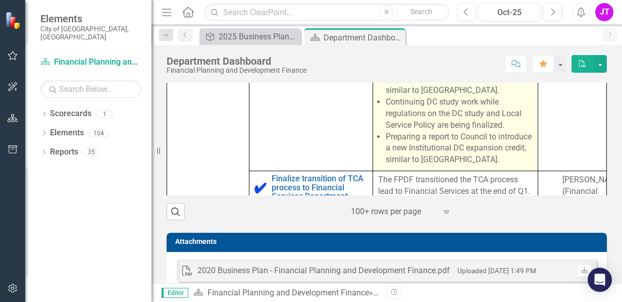
click at [483, 131] on li "Continuing DC study work while regulations on the DC study and Local Service Po…" at bounding box center [459, 113] width 147 height 35
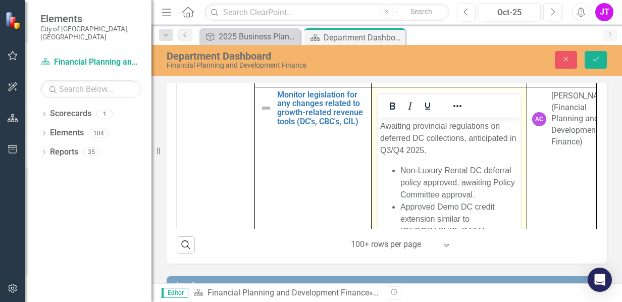
scroll to position [0, 0]
click at [380, 125] on p "Awaiting provincial regulations on deferred DC collections, anticipated in Q3/Q…" at bounding box center [449, 138] width 138 height 36
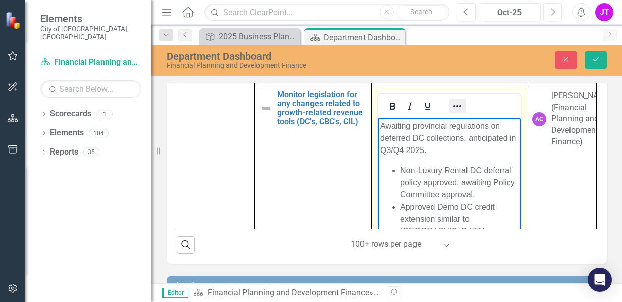
click at [451, 112] on icon "Reveal or hide additional toolbar items" at bounding box center [457, 106] width 12 height 12
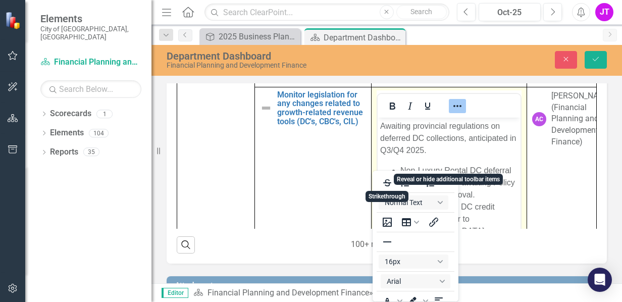
scroll to position [2, 0]
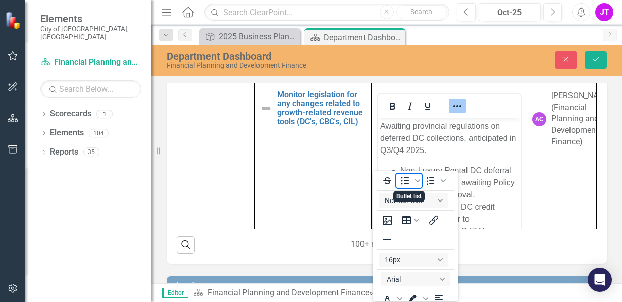
click at [406, 179] on icon "Bullet list" at bounding box center [405, 181] width 12 height 12
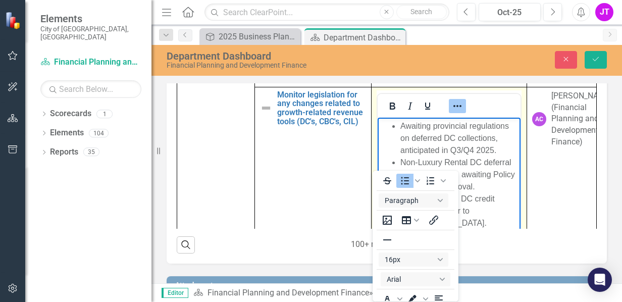
click at [451, 112] on icon "Reveal or hide additional toolbar items" at bounding box center [457, 106] width 12 height 12
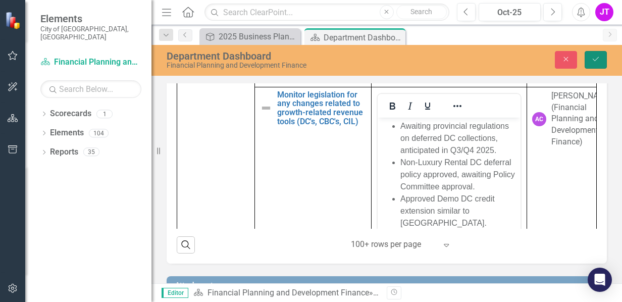
click at [588, 65] on button "Save" at bounding box center [595, 60] width 22 height 18
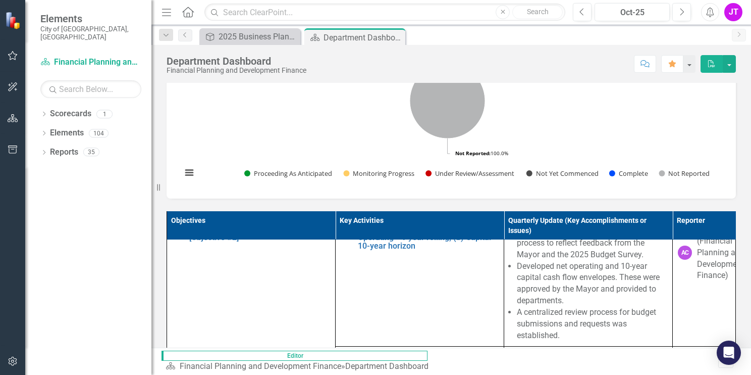
scroll to position [252, 0]
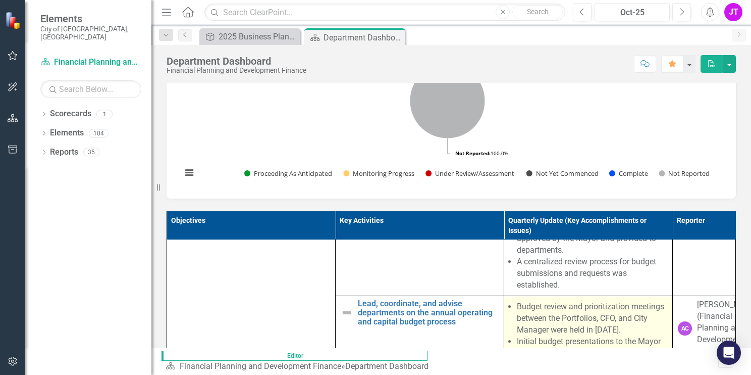
click at [517, 301] on li "Budget review and prioritization meetings between the Portfolios, CFO, and City…" at bounding box center [592, 318] width 150 height 35
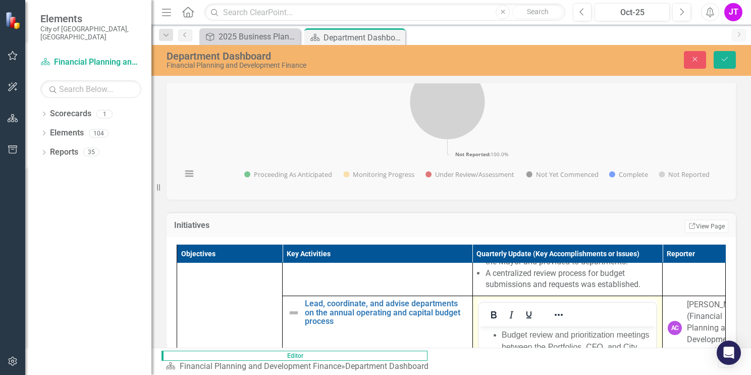
click at [501, 301] on li "Budget review and prioritization meetings between the Portfolios, CFO, and City…" at bounding box center [577, 347] width 152 height 36
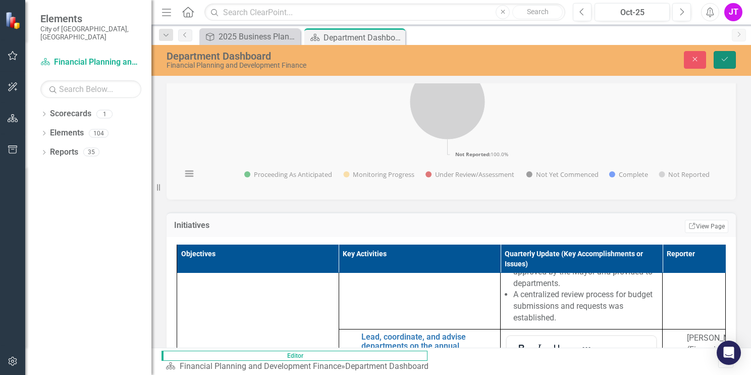
click at [621, 64] on button "Save" at bounding box center [725, 60] width 22 height 18
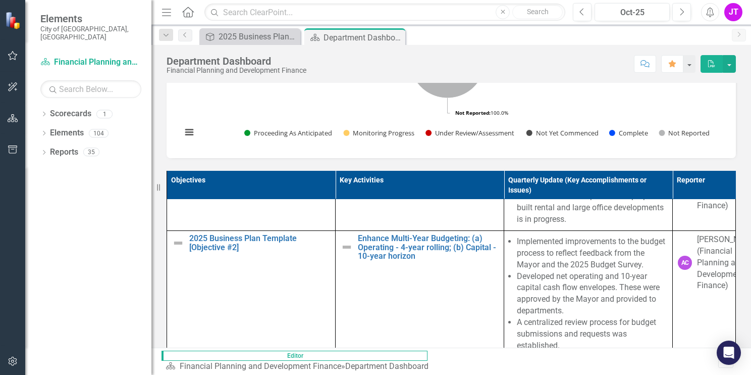
scroll to position [202, 0]
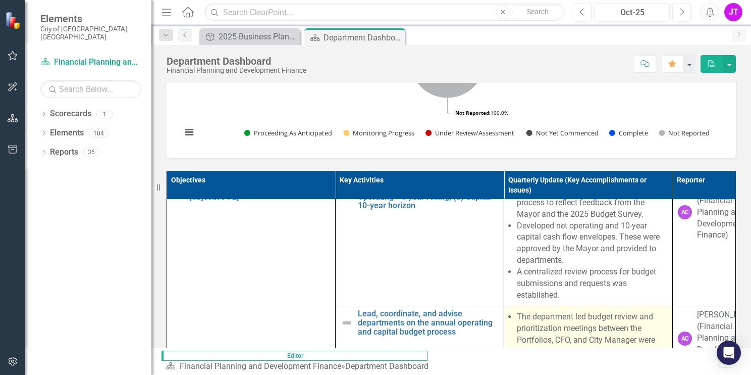
click at [520, 301] on li "The department led budget review and prioritization meetings between the Portfo…" at bounding box center [592, 334] width 150 height 46
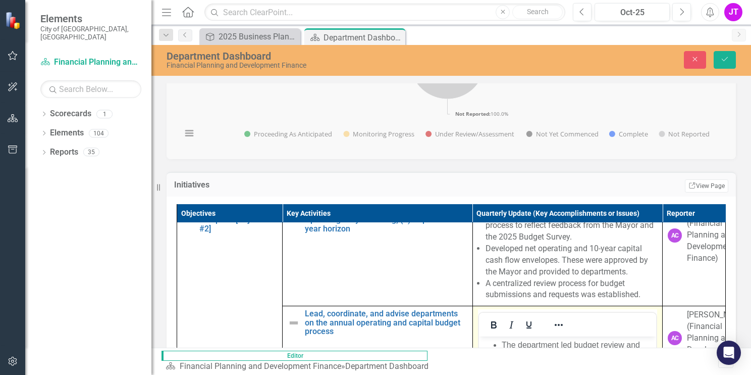
scroll to position [252, 0]
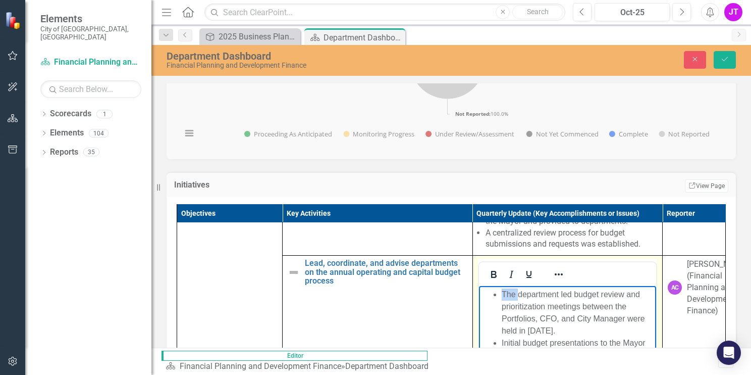
drag, startPoint x: 517, startPoint y: 293, endPoint x: 505, endPoint y: 295, distance: 12.2
click at [505, 295] on li "The department led budget review and prioritization meetings between the Portfo…" at bounding box center [577, 312] width 152 height 48
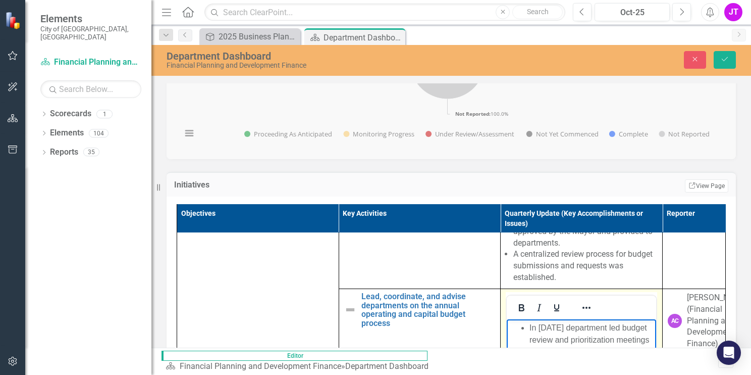
drag, startPoint x: 655, startPoint y: 352, endPoint x: 589, endPoint y: 366, distance: 67.6
click at [589, 301] on li "In [DATE] department led budget review and prioritization meetings between the …" at bounding box center [591, 345] width 124 height 48
drag, startPoint x: 529, startPoint y: 328, endPoint x: 656, endPoint y: 347, distance: 128.2
click at [621, 301] on li "In [DATE] department led budget review and prioritization meetings between the …" at bounding box center [591, 345] width 124 height 48
drag, startPoint x: 656, startPoint y: 347, endPoint x: 605, endPoint y: 345, distance: 50.5
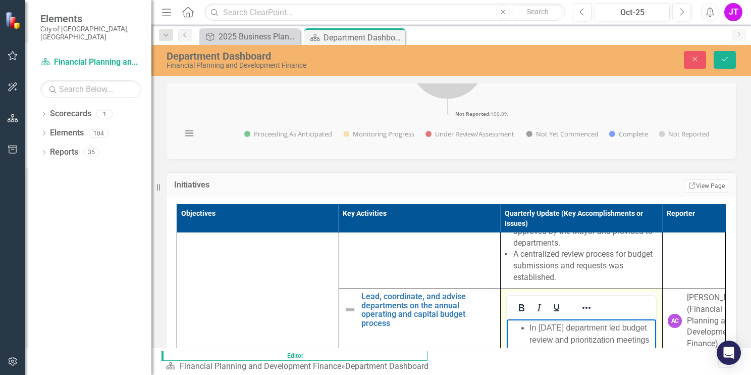
copy li "In [DATE] department led budget review and prioritization meetings between the …"
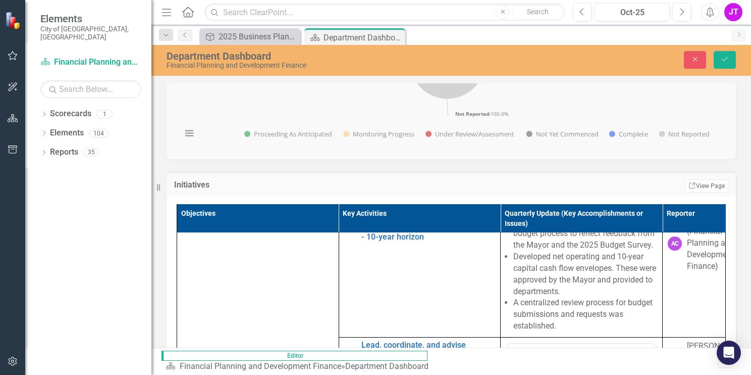
scroll to position [202, 0]
click at [621, 62] on icon "Save" at bounding box center [724, 59] width 9 height 7
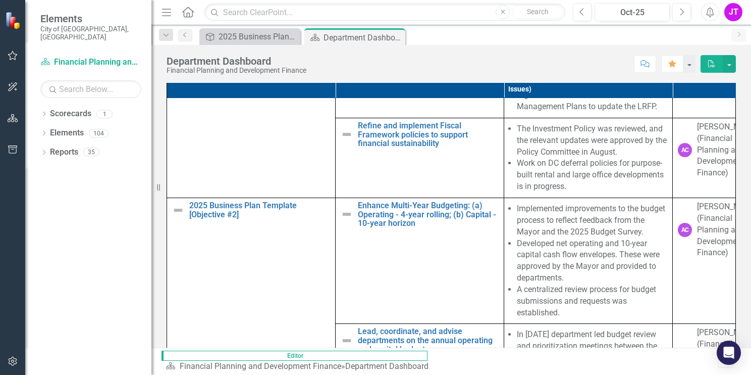
scroll to position [101, 0]
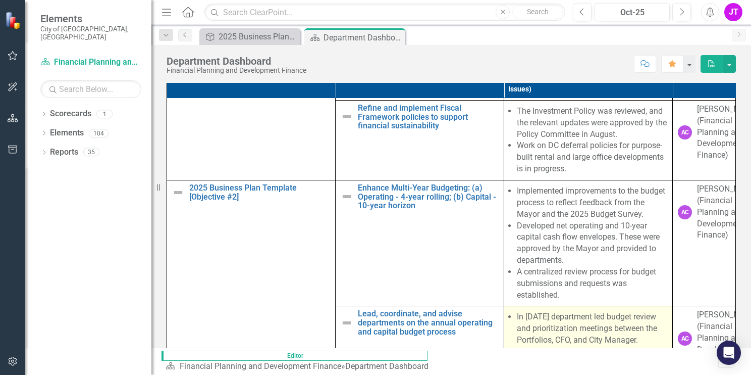
click at [590, 301] on li "In [DATE] department led budget review and prioritization meetings between the …" at bounding box center [592, 328] width 150 height 35
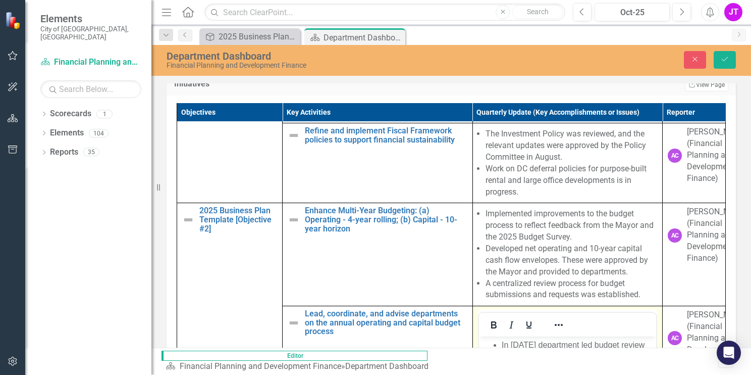
scroll to position [151, 0]
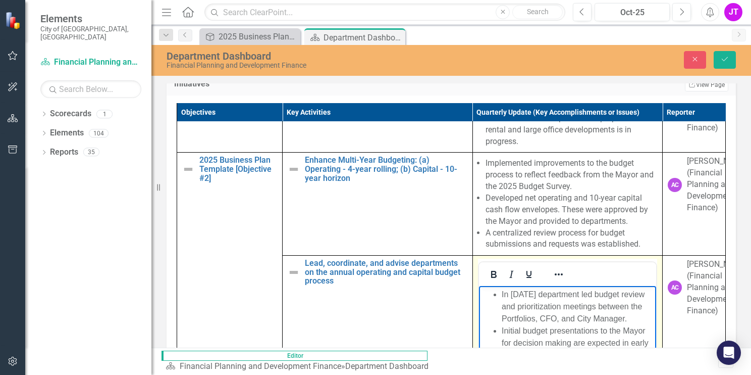
click at [572, 293] on li "In [DATE] department led budget review and prioritization meetings between the …" at bounding box center [577, 306] width 152 height 36
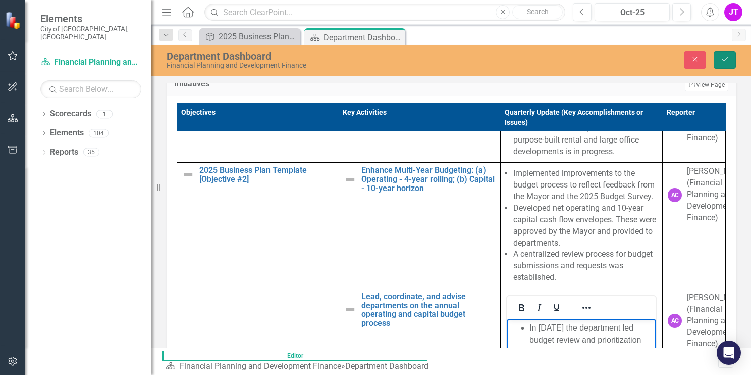
click at [621, 59] on icon "Save" at bounding box center [724, 59] width 9 height 7
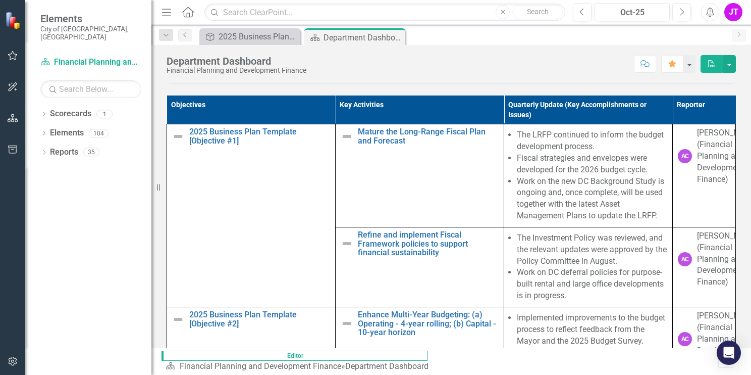
scroll to position [442, 0]
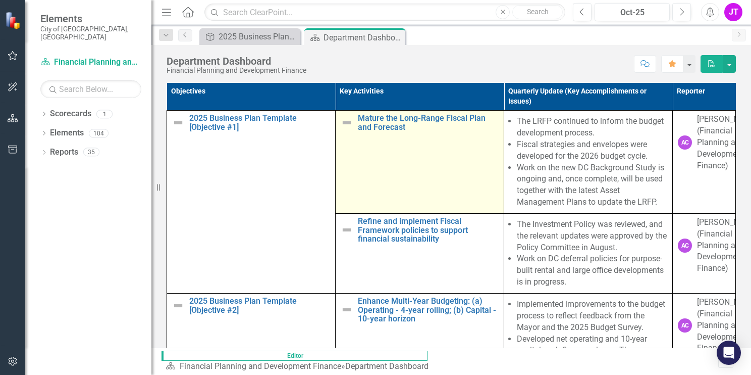
click at [341, 129] on img at bounding box center [347, 123] width 12 height 12
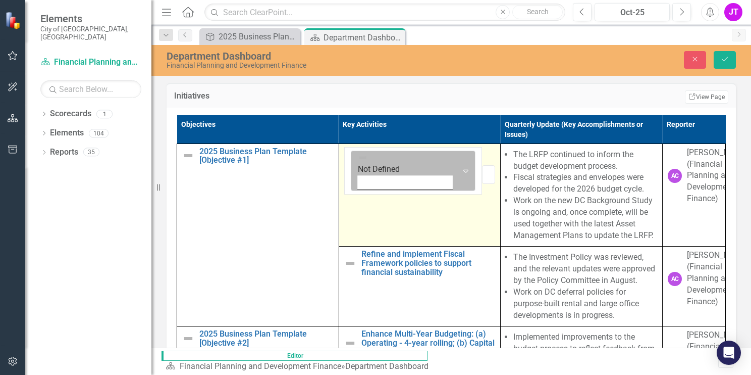
click at [461, 175] on icon "Expand" at bounding box center [466, 171] width 10 height 8
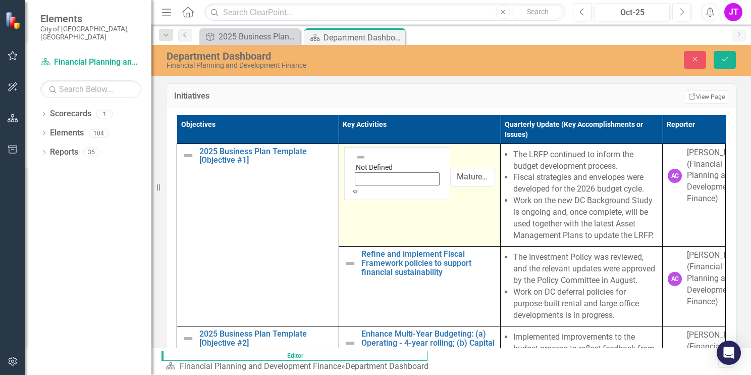
click at [351, 188] on icon "Expand" at bounding box center [355, 191] width 9 height 7
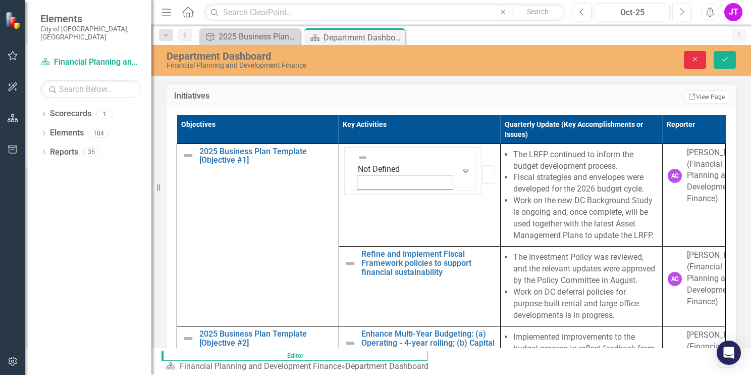
click at [621, 64] on button "Close" at bounding box center [695, 60] width 22 height 18
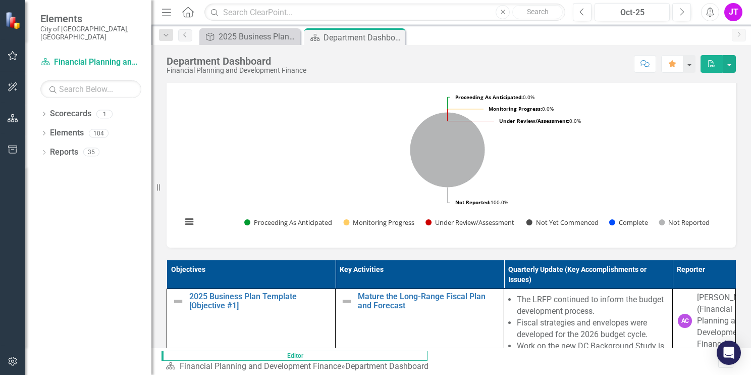
scroll to position [198, 0]
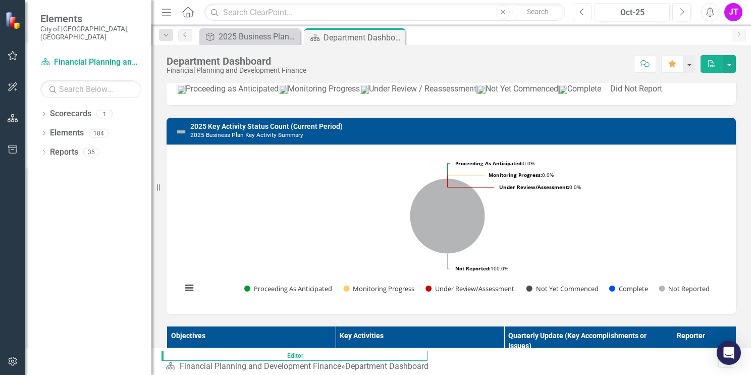
click at [584, 12] on icon "Previous" at bounding box center [582, 12] width 6 height 9
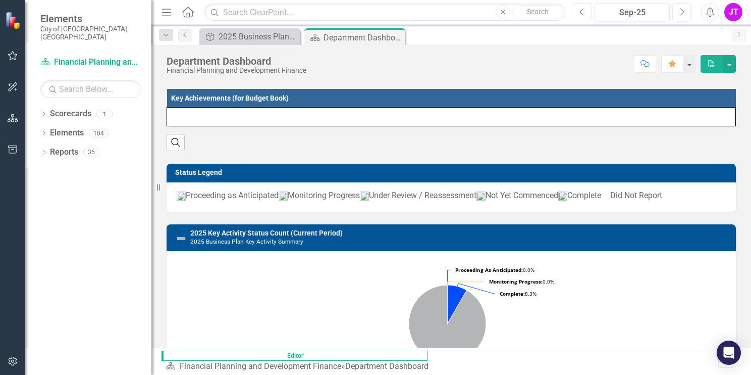
scroll to position [90, 0]
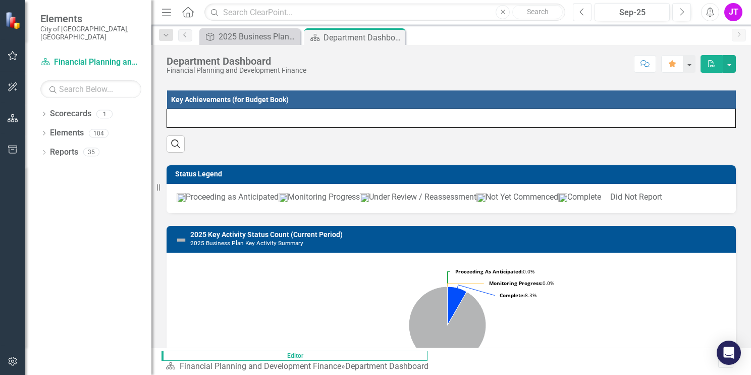
click at [583, 16] on button "Previous" at bounding box center [582, 12] width 19 height 18
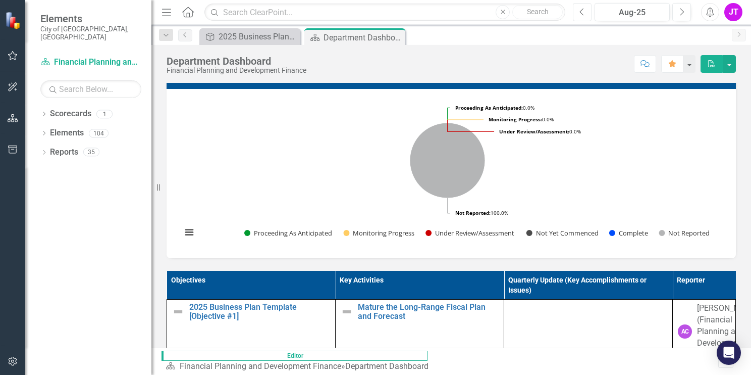
scroll to position [183, 0]
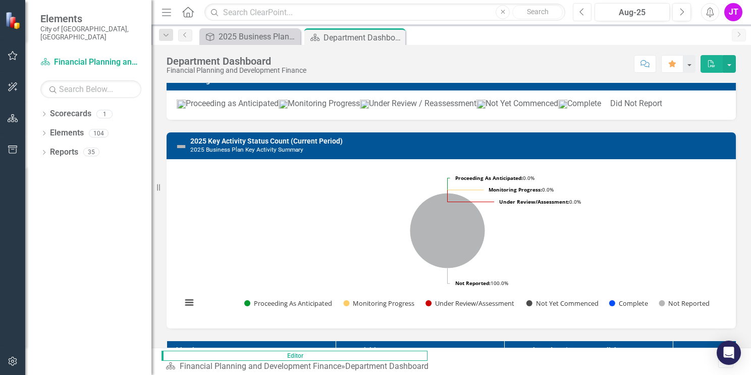
click at [579, 14] on button "Previous" at bounding box center [582, 12] width 19 height 18
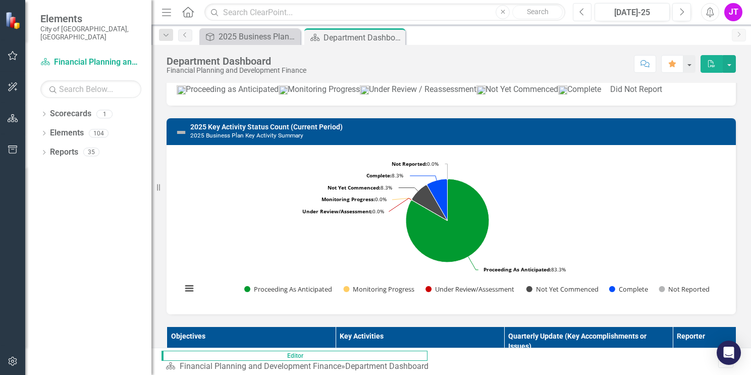
scroll to position [193, 0]
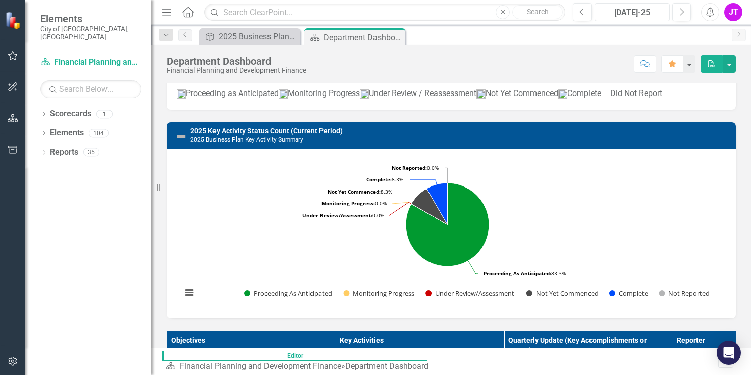
click at [614, 13] on div "[DATE]-25" at bounding box center [632, 13] width 68 height 12
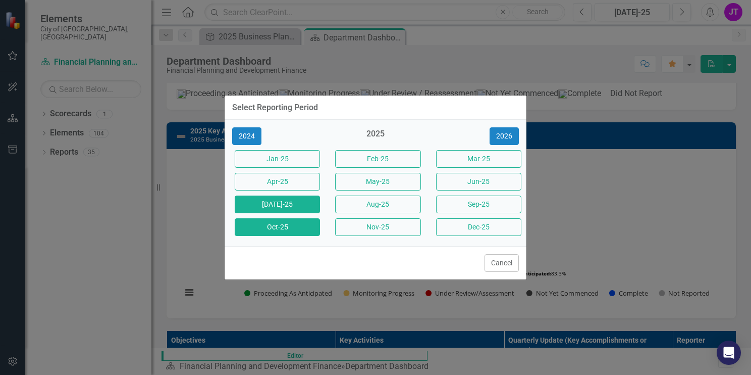
click at [294, 231] on button "Oct-25" at bounding box center [277, 227] width 85 height 18
